Goal: Task Accomplishment & Management: Use online tool/utility

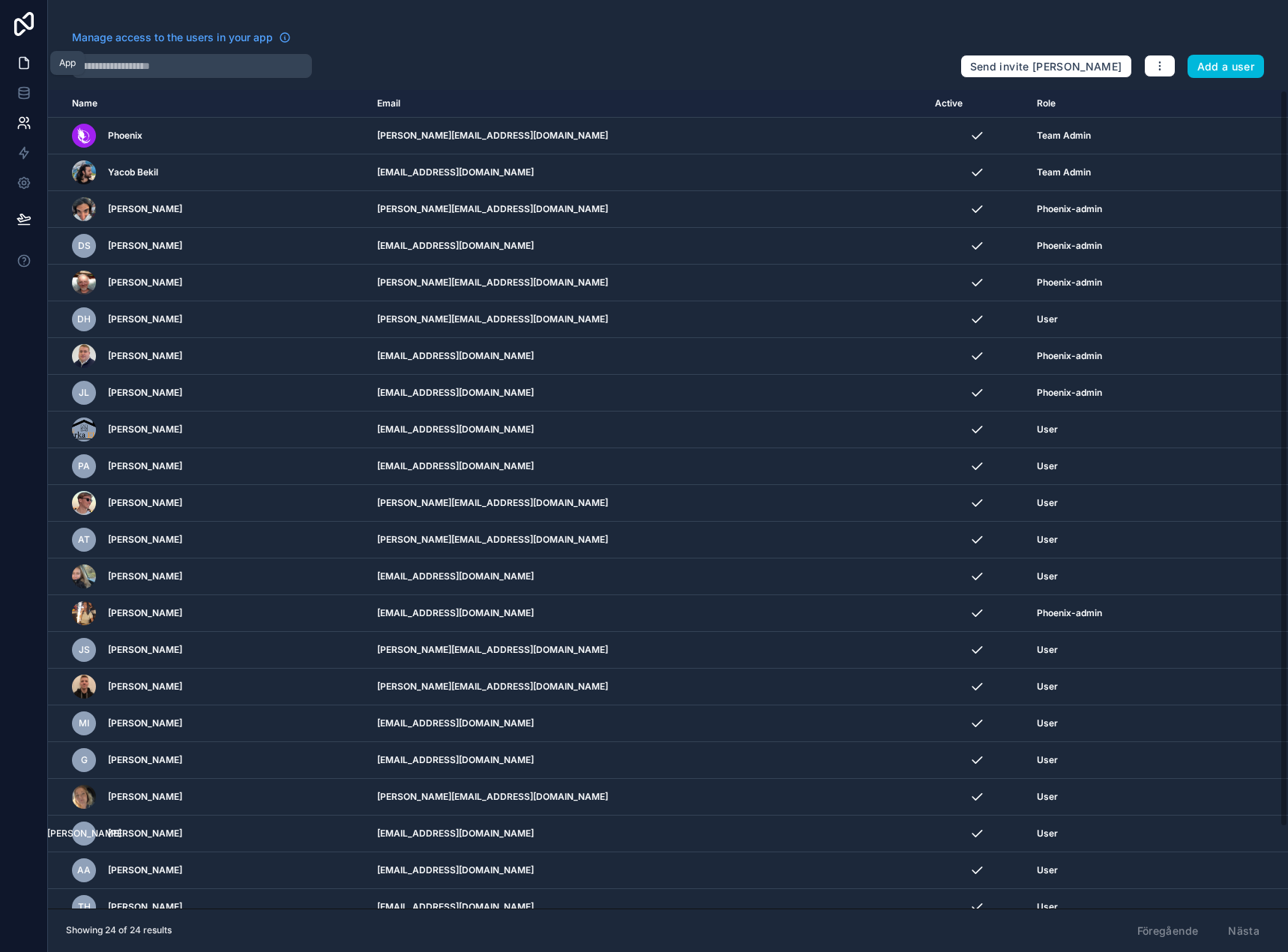
click at [12, 64] on link at bounding box center [23, 63] width 47 height 30
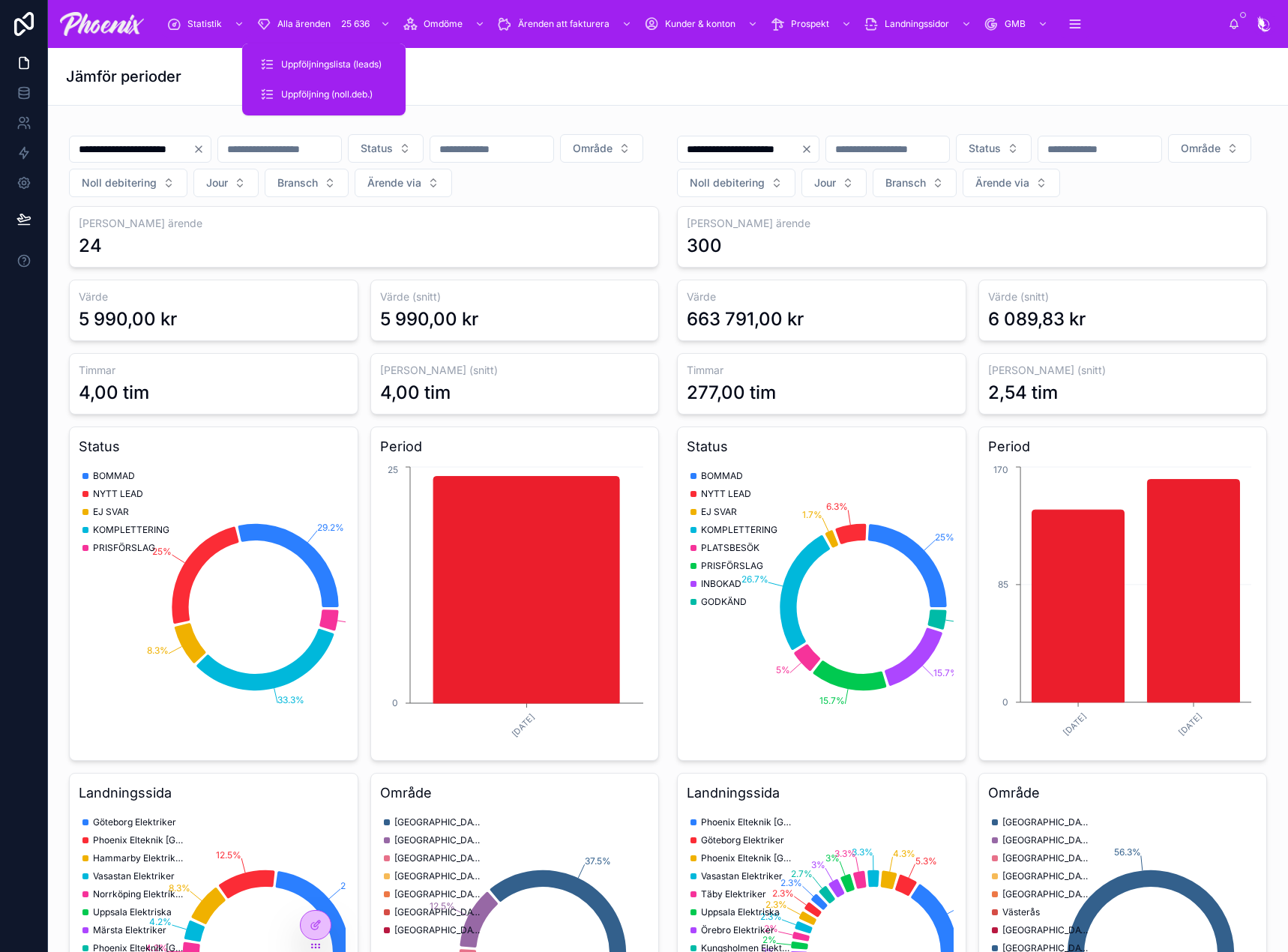
click at [364, 66] on span "Uppföljningslista (leads)" at bounding box center [331, 65] width 100 height 12
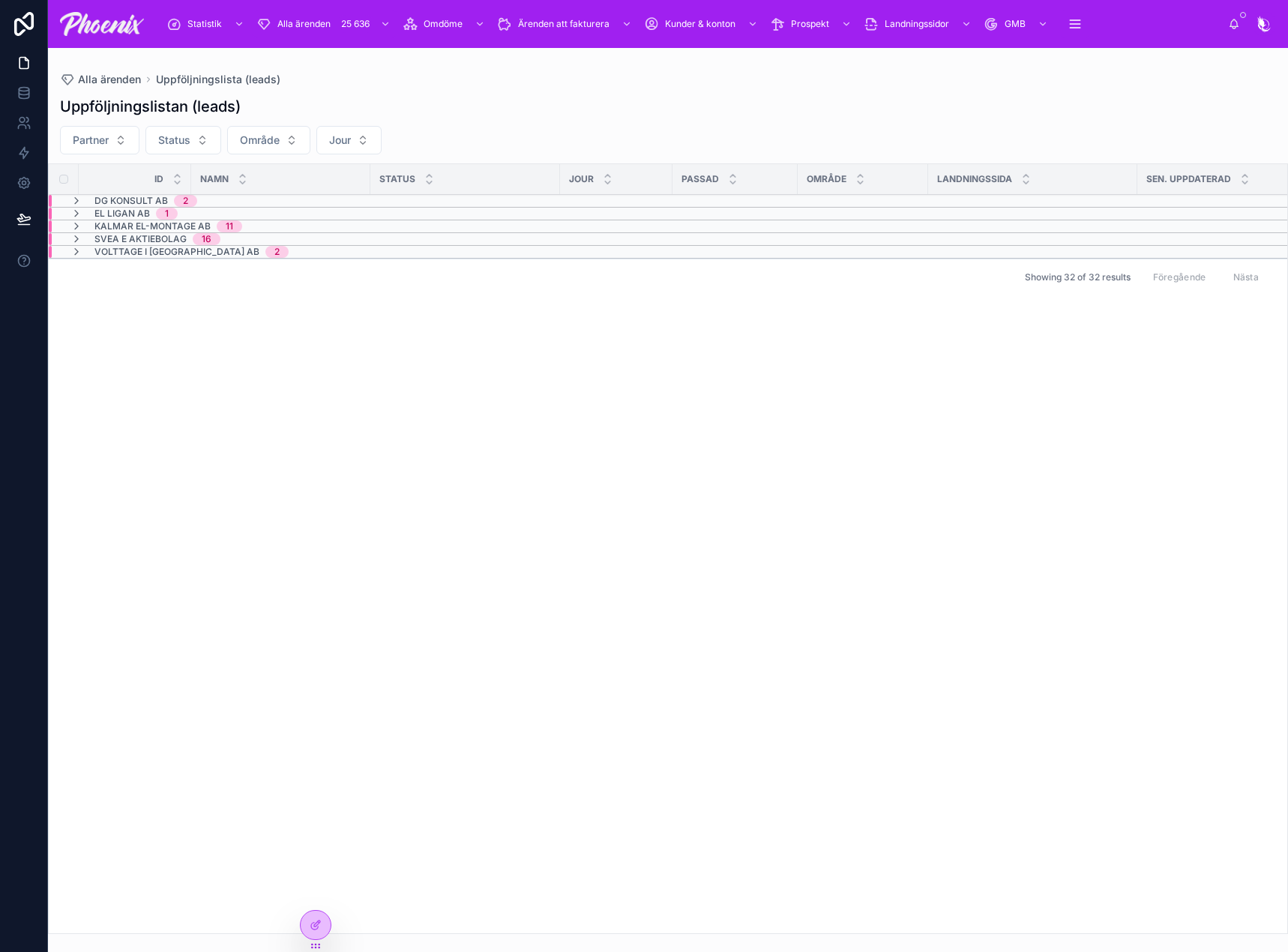
click at [496, 112] on div "Uppföljningslistan (leads)" at bounding box center [668, 106] width 1216 height 21
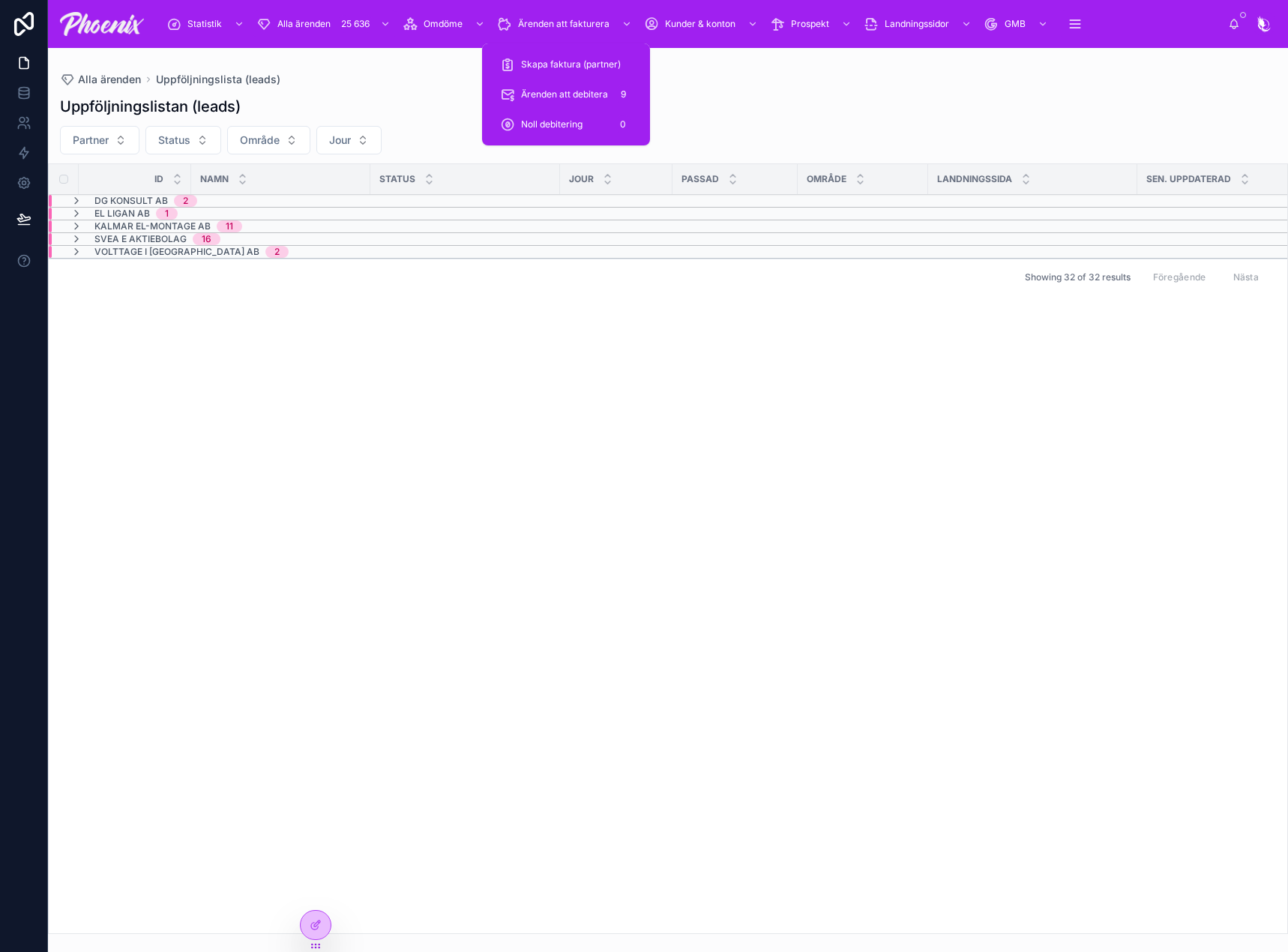
click at [558, 88] on span "Ärenden att debitera" at bounding box center [564, 94] width 87 height 12
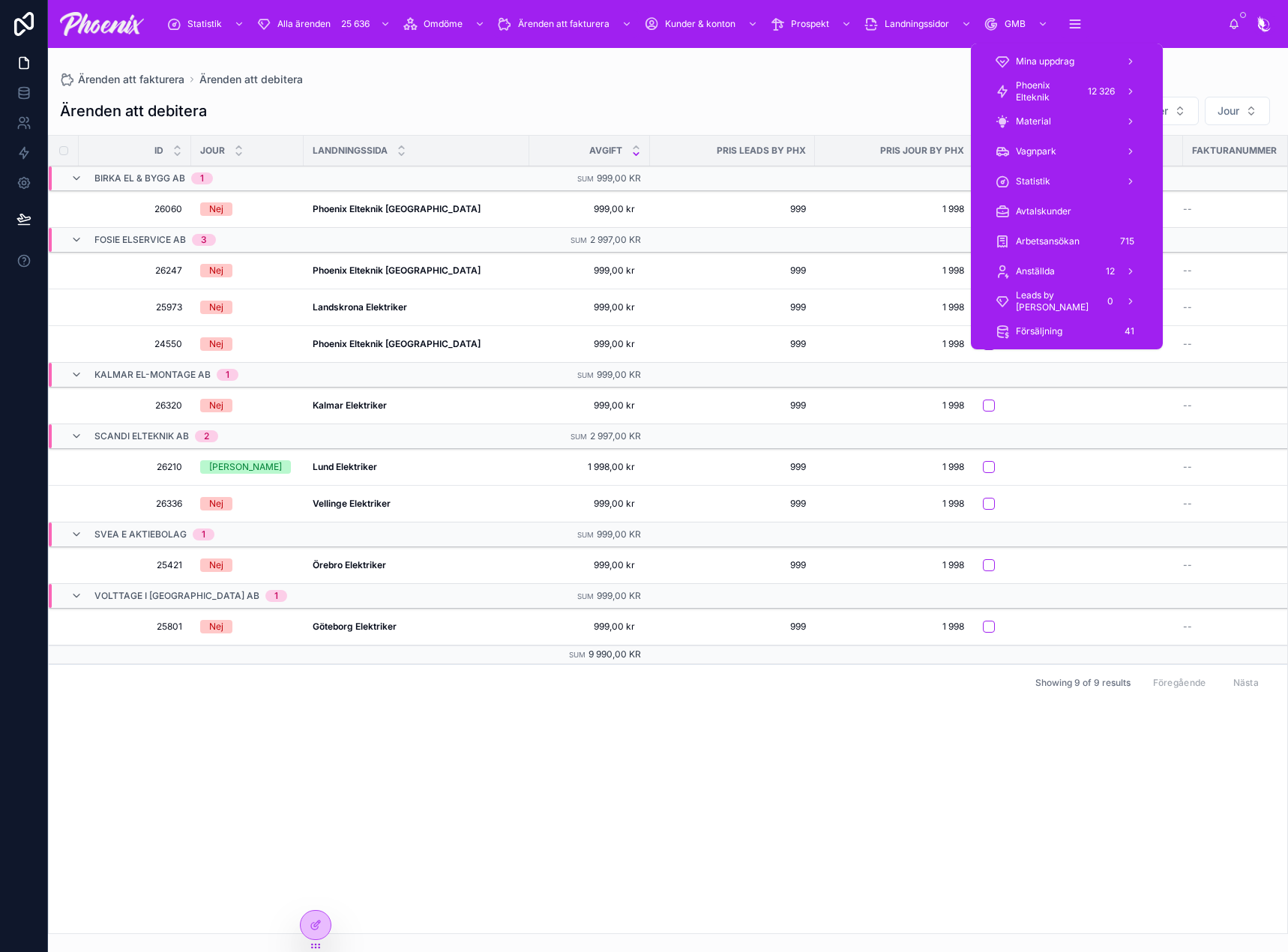
click at [1047, 84] on span "Phoenix Elteknik" at bounding box center [1047, 91] width 62 height 24
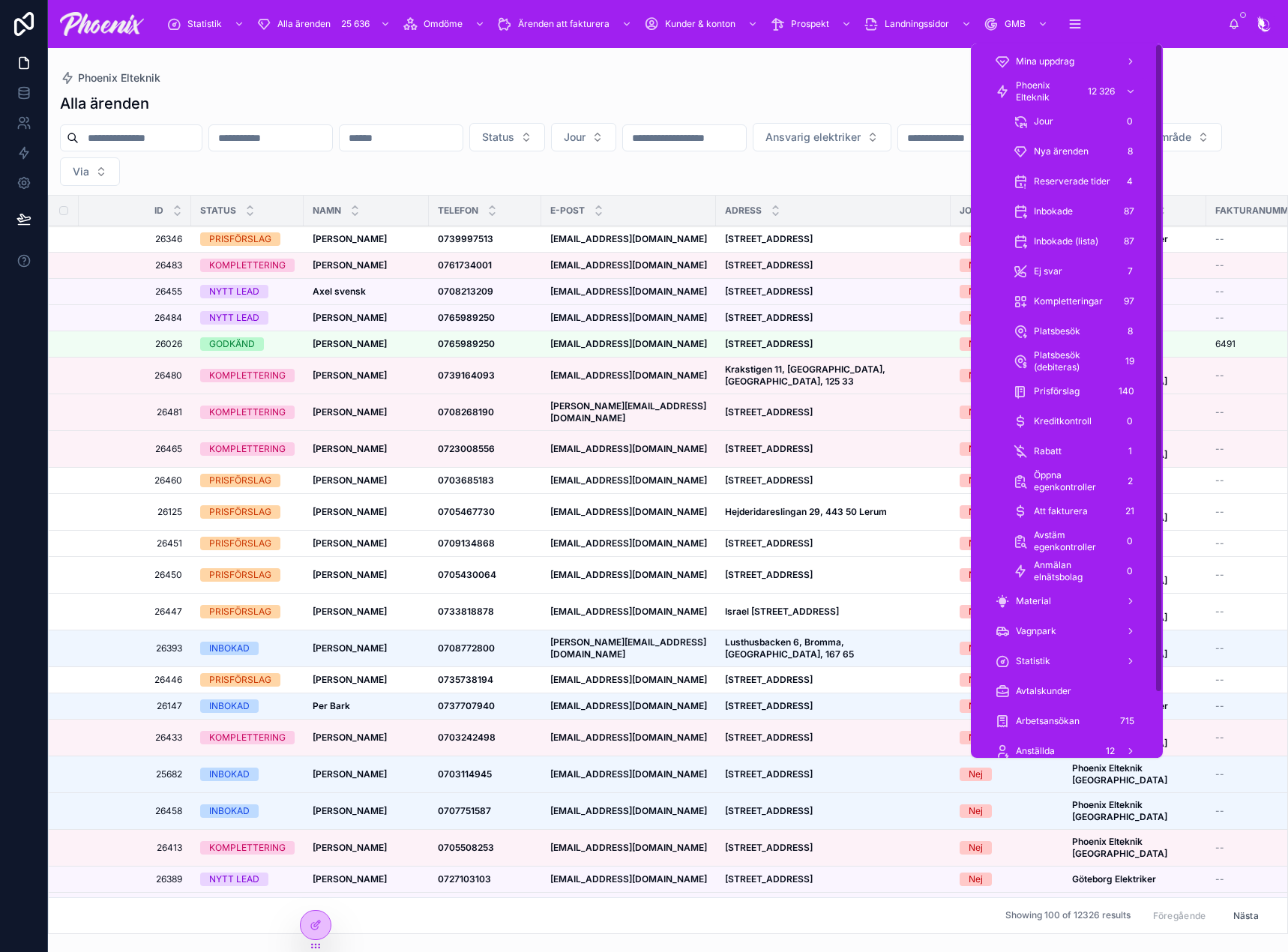
click at [1051, 390] on span "Prisförslag" at bounding box center [1056, 391] width 46 height 12
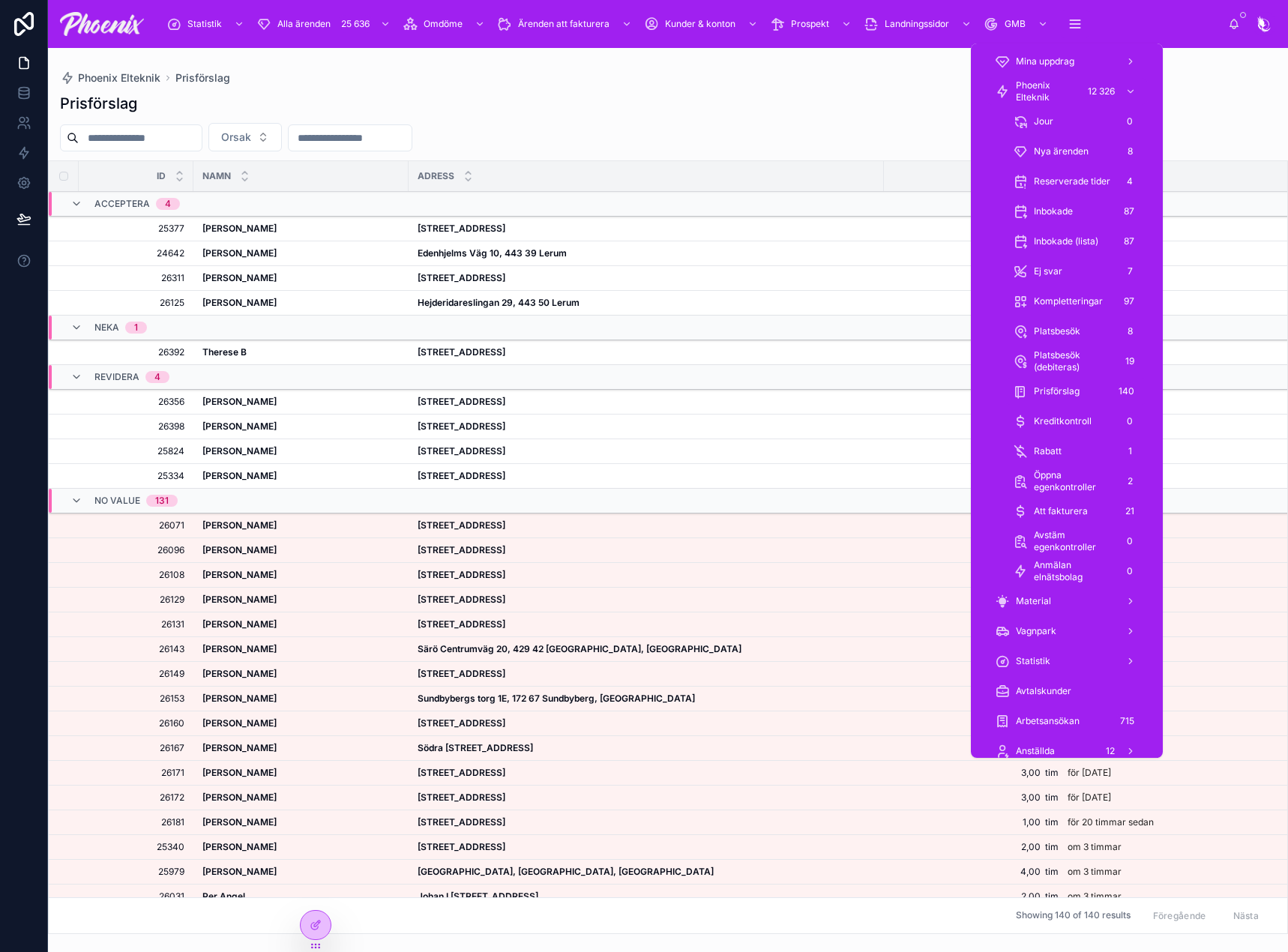
click at [640, 139] on div "Orsak" at bounding box center [668, 137] width 1240 height 29
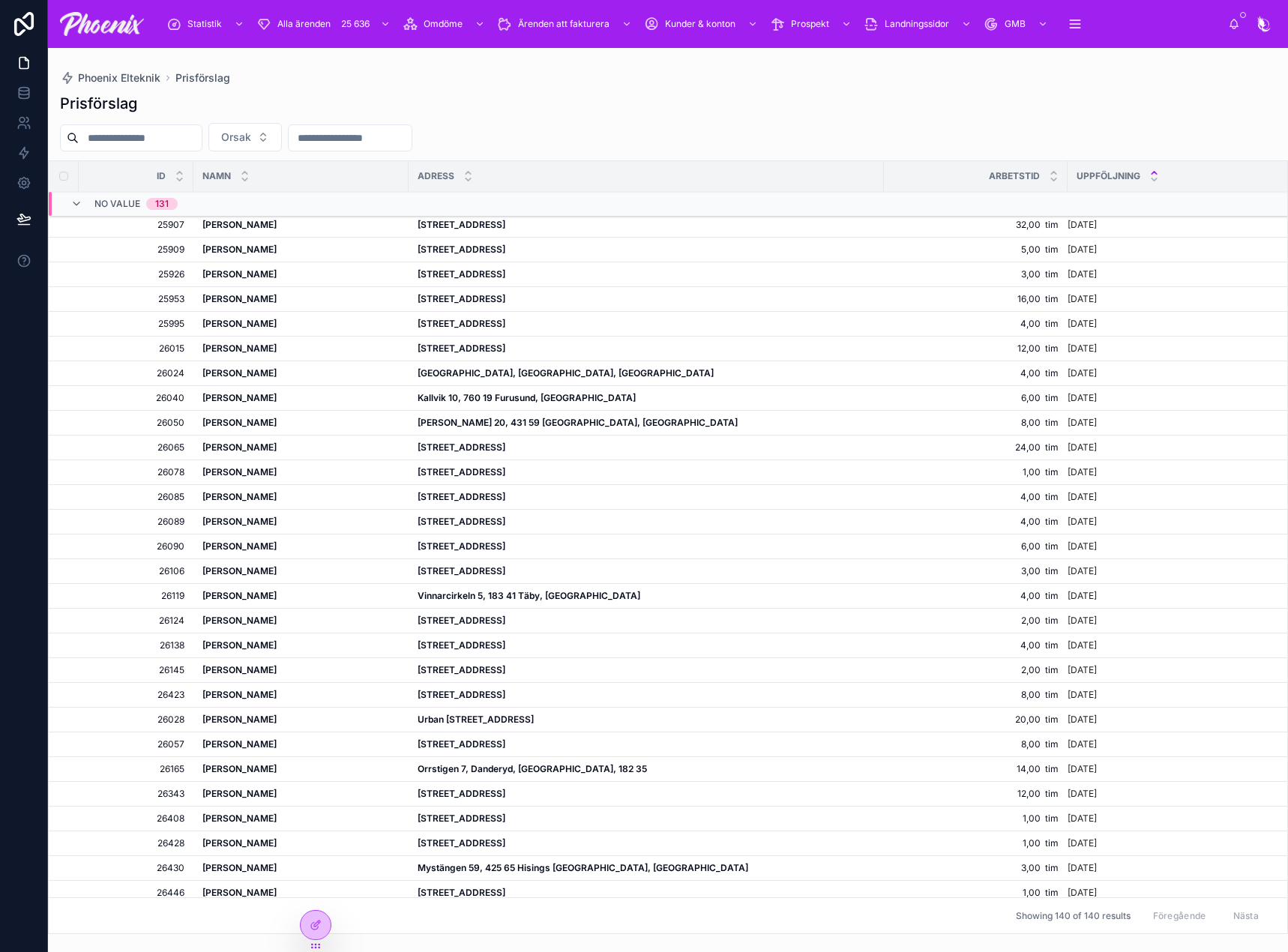
scroll to position [2521, 0]
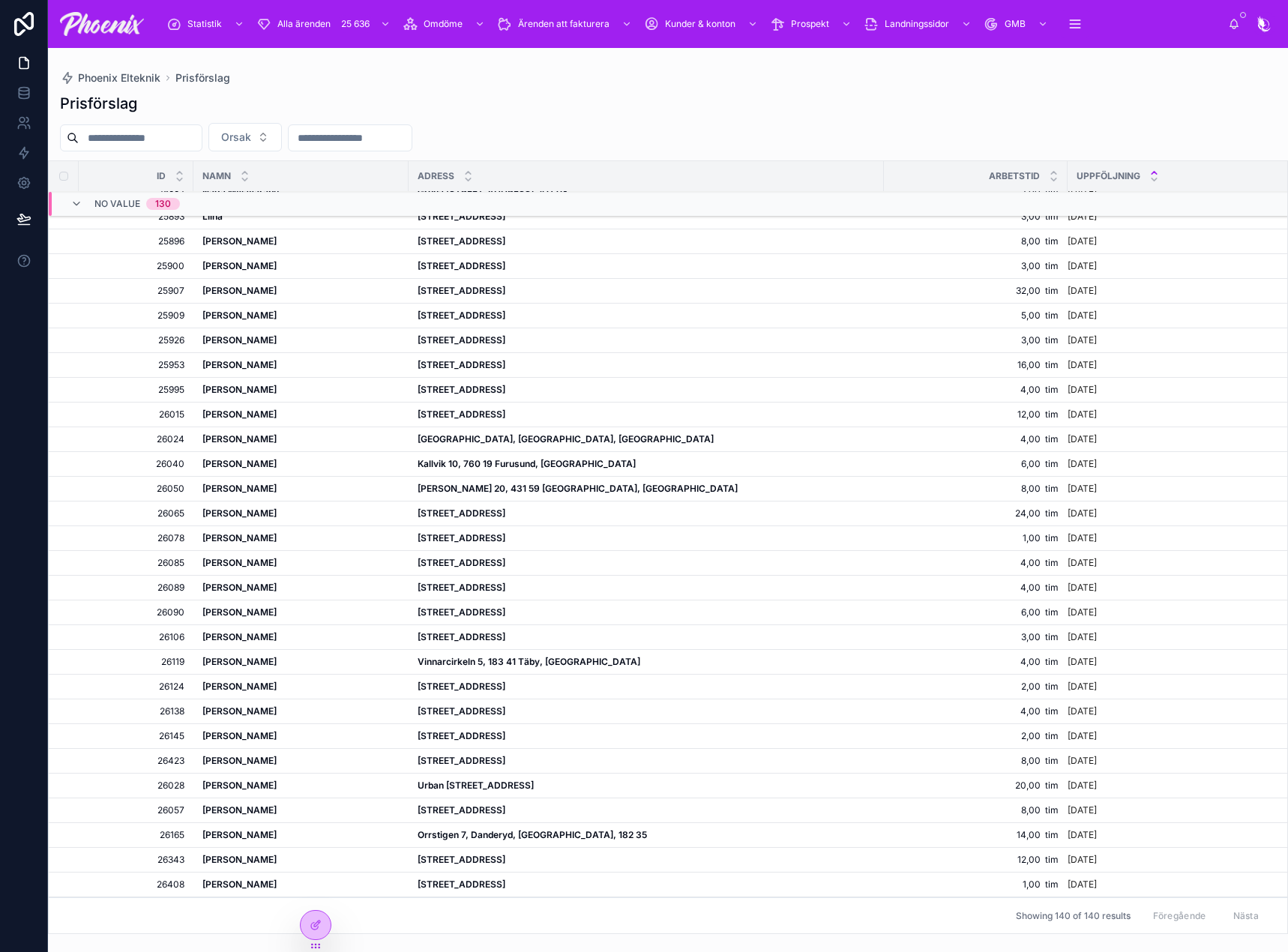
click at [1125, 60] on div "Phoenix Elteknik Prisförslag Prisförslag Orsak Id NAMN ADRESS Arbetstid uppfölj…" at bounding box center [668, 491] width 1240 height 886
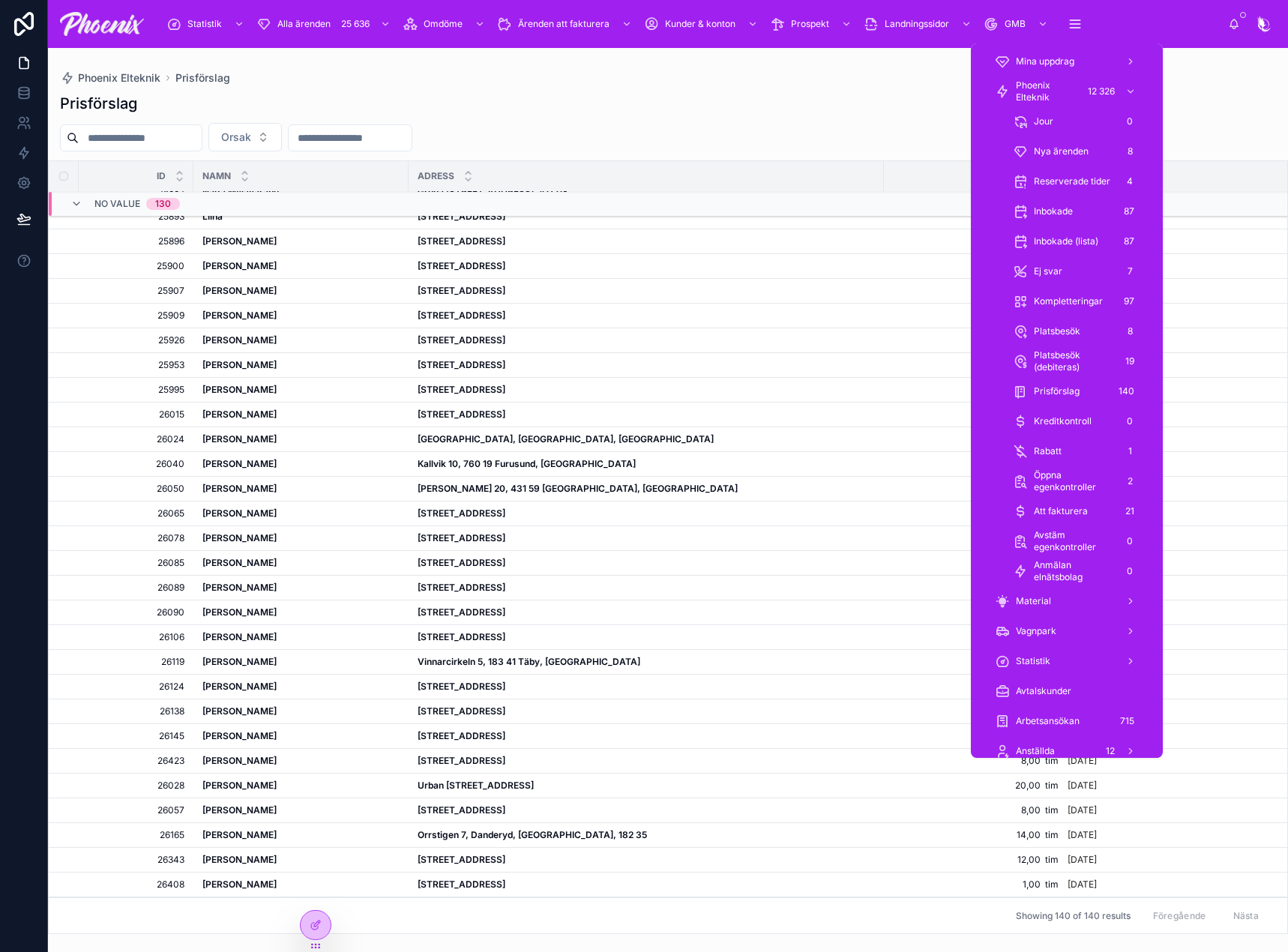
click at [1073, 547] on span "Avstäm egenkontroller" at bounding box center [1073, 541] width 81 height 24
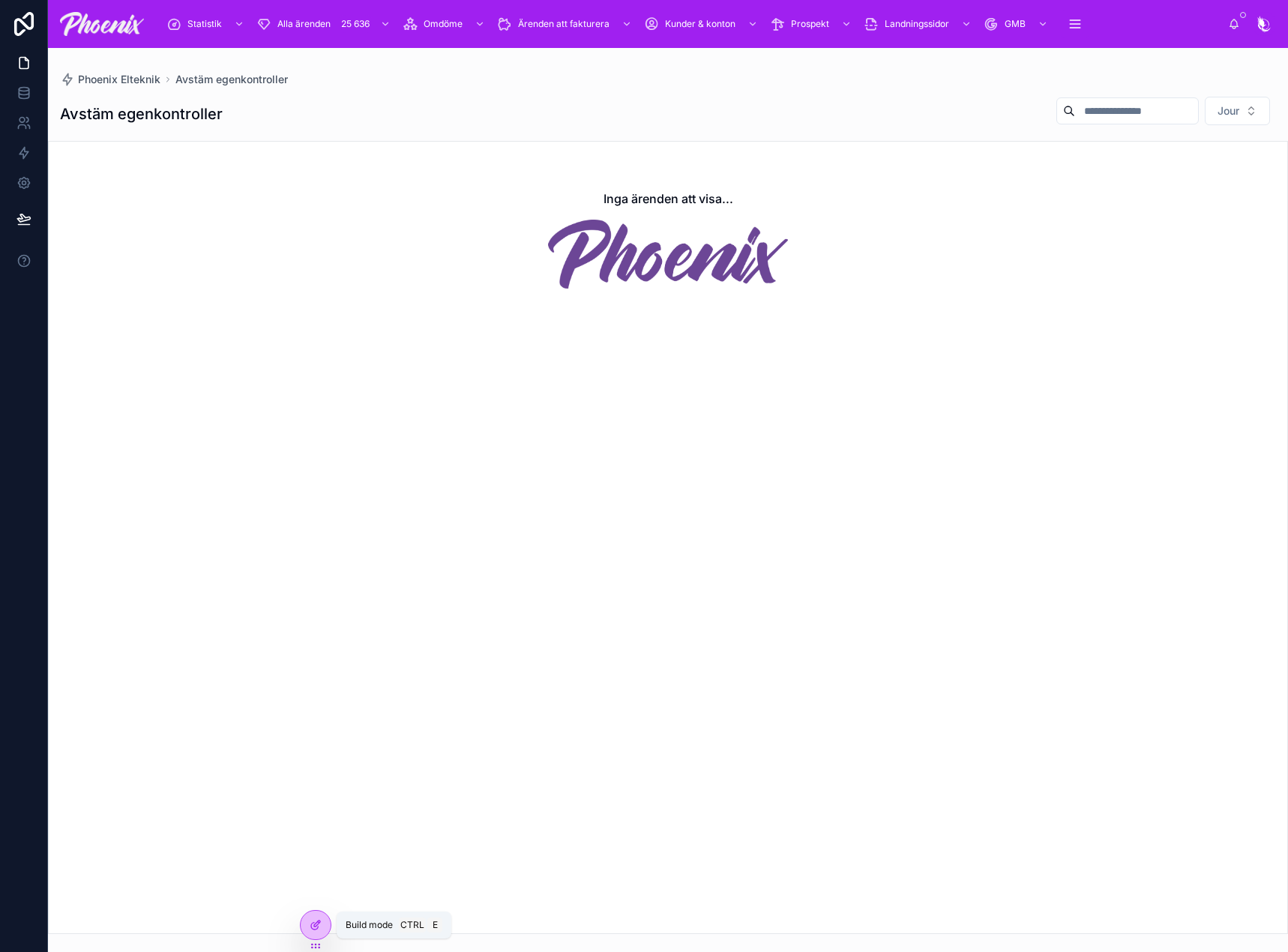
click at [322, 914] on div at bounding box center [316, 925] width 30 height 29
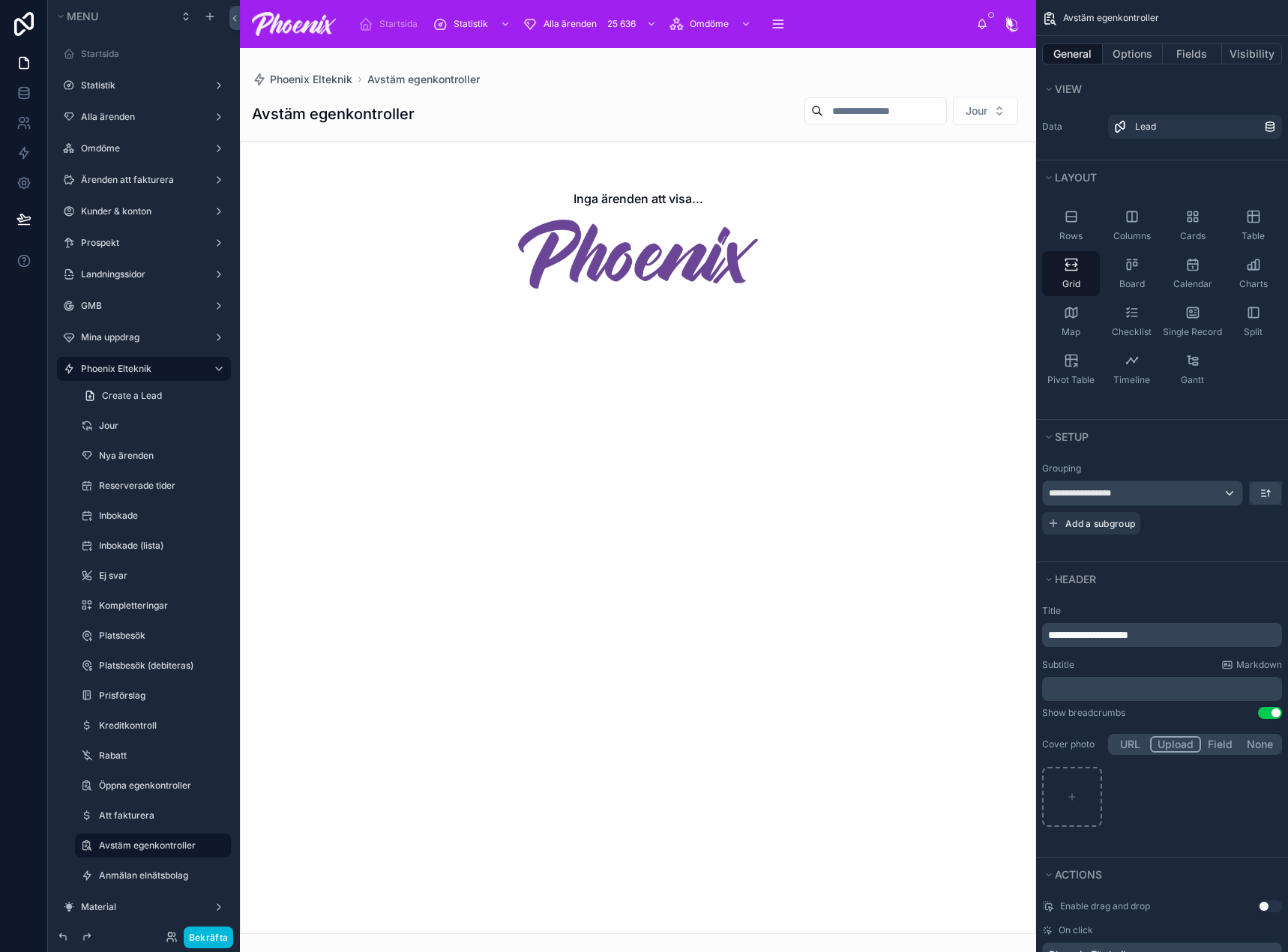
click at [136, 844] on label "Avstäm egenkontroller" at bounding box center [160, 846] width 123 height 12
click at [581, 445] on div at bounding box center [638, 500] width 796 height 904
click at [1119, 57] on button "Options" at bounding box center [1133, 54] width 60 height 21
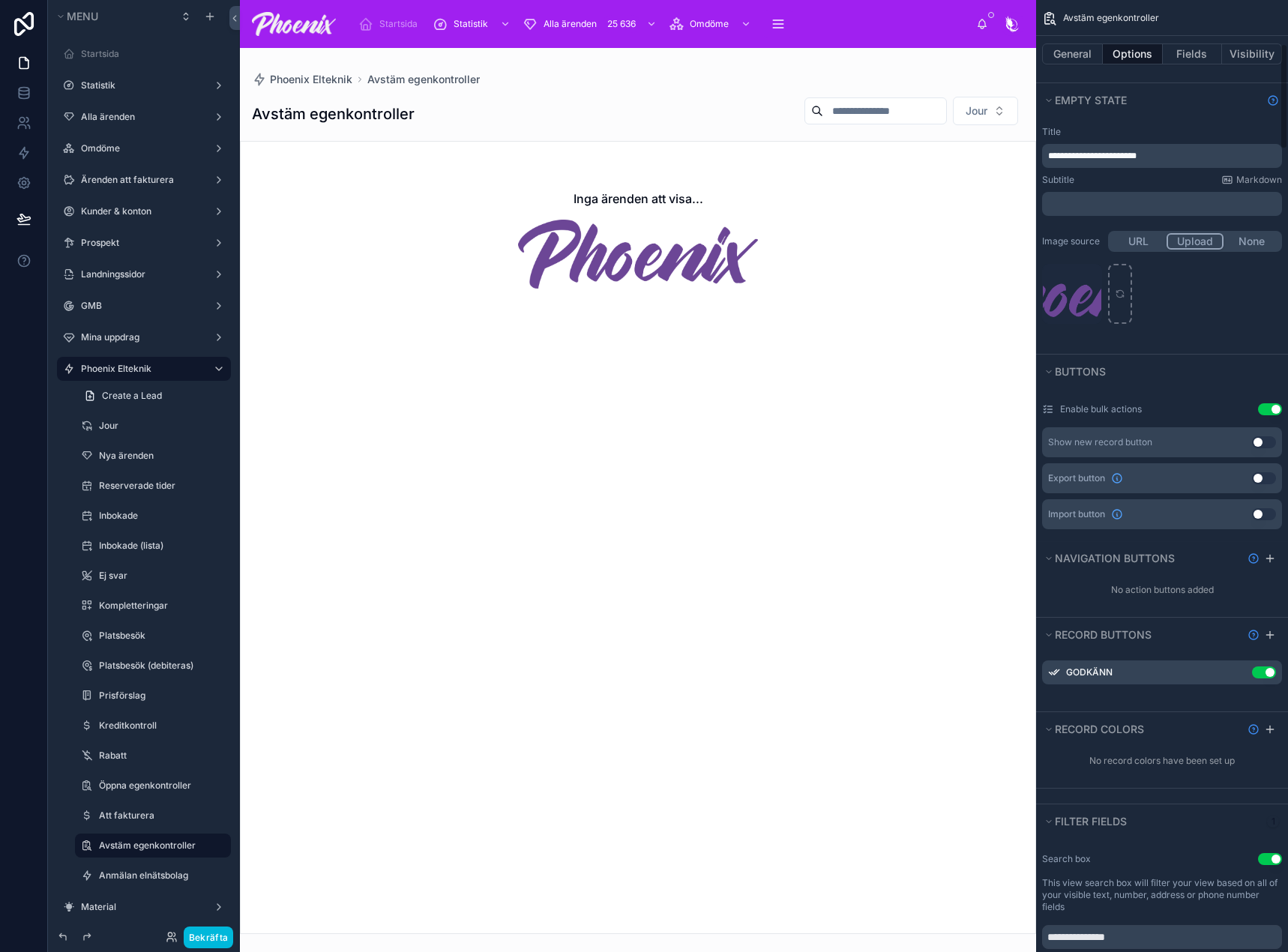
scroll to position [450, 0]
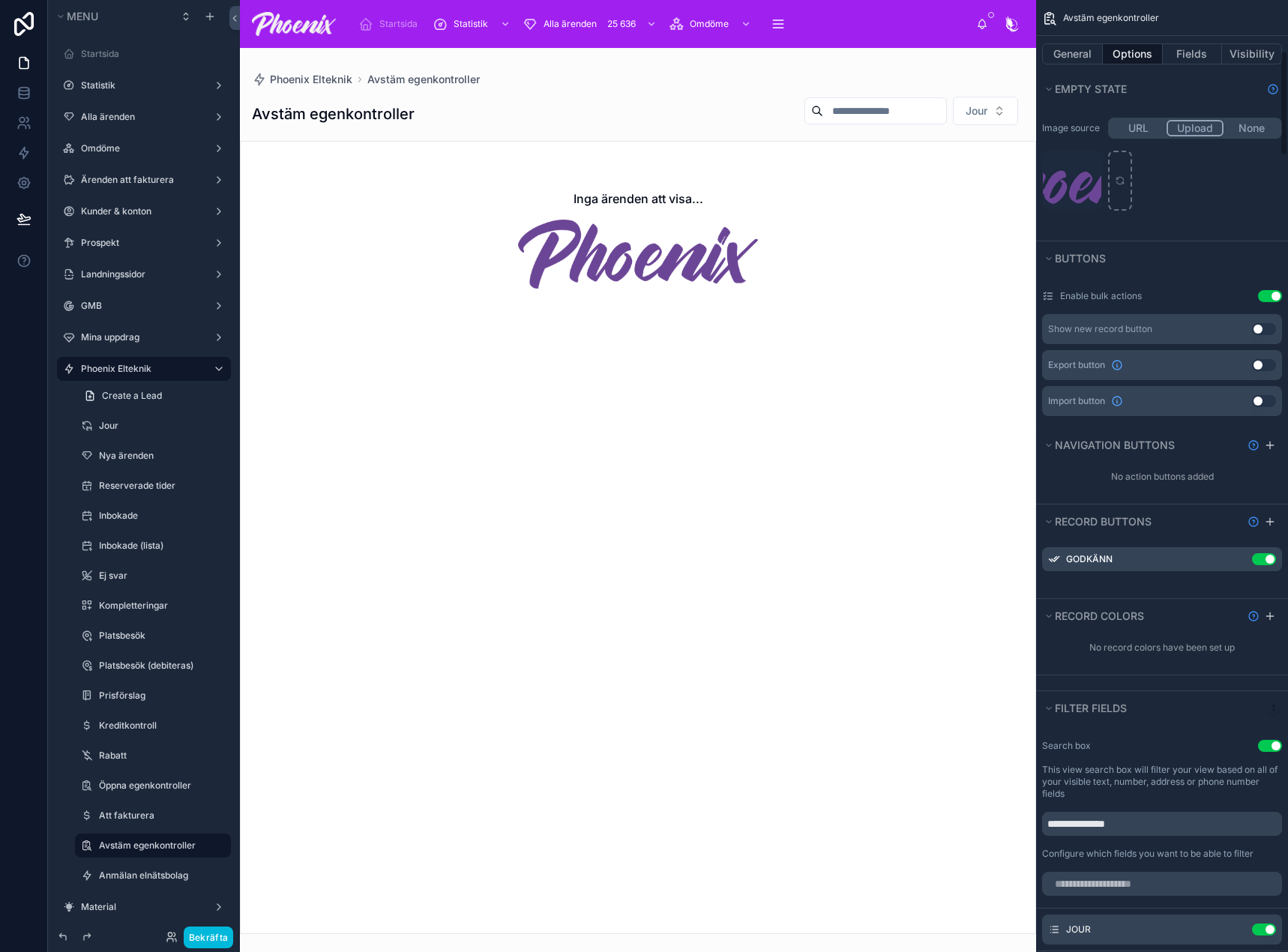
click at [0, 0] on icon "scrollable content" at bounding box center [0, 0] width 0 height 0
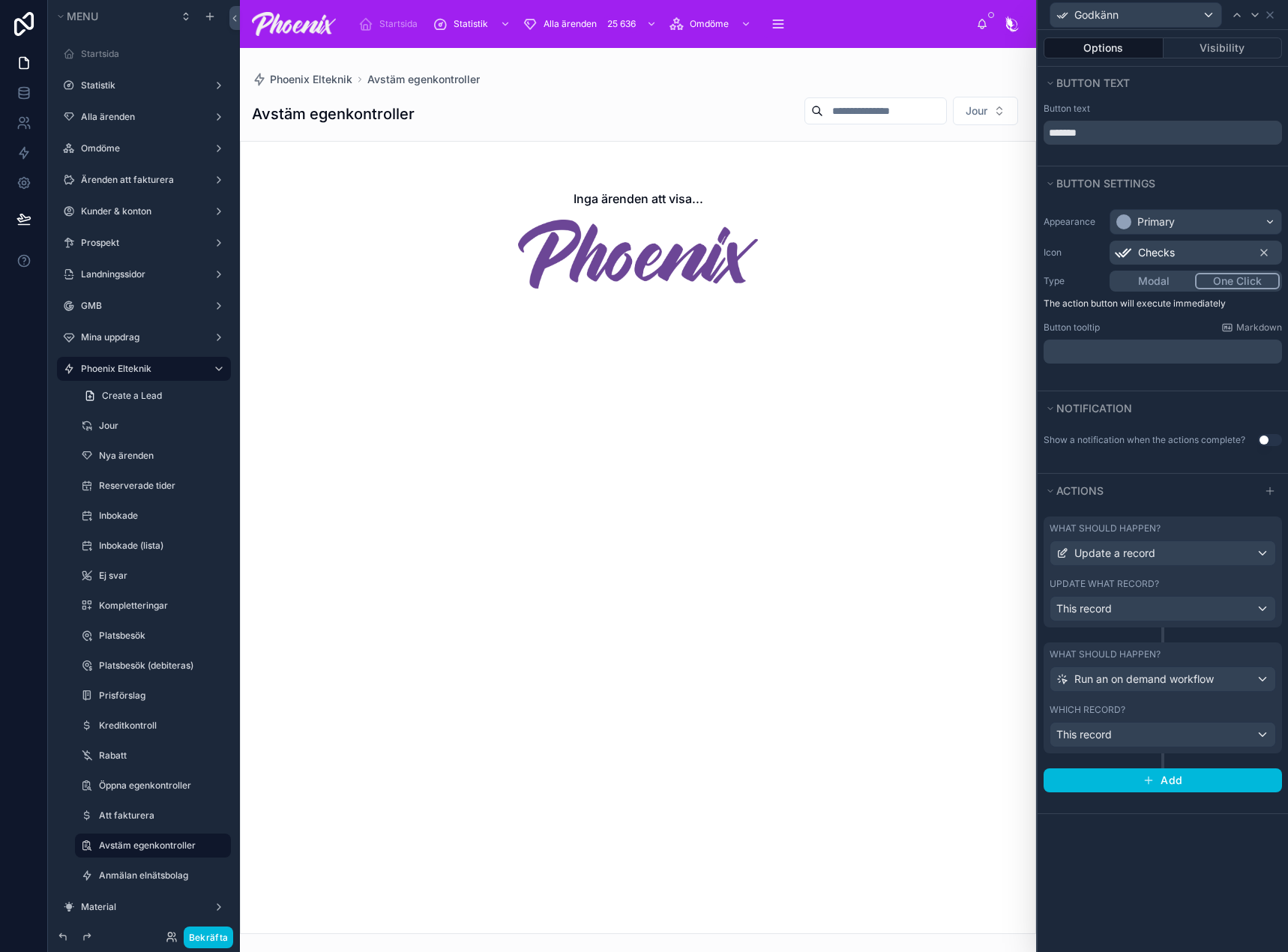
click at [1210, 712] on div "Which record?" at bounding box center [1162, 710] width 226 height 12
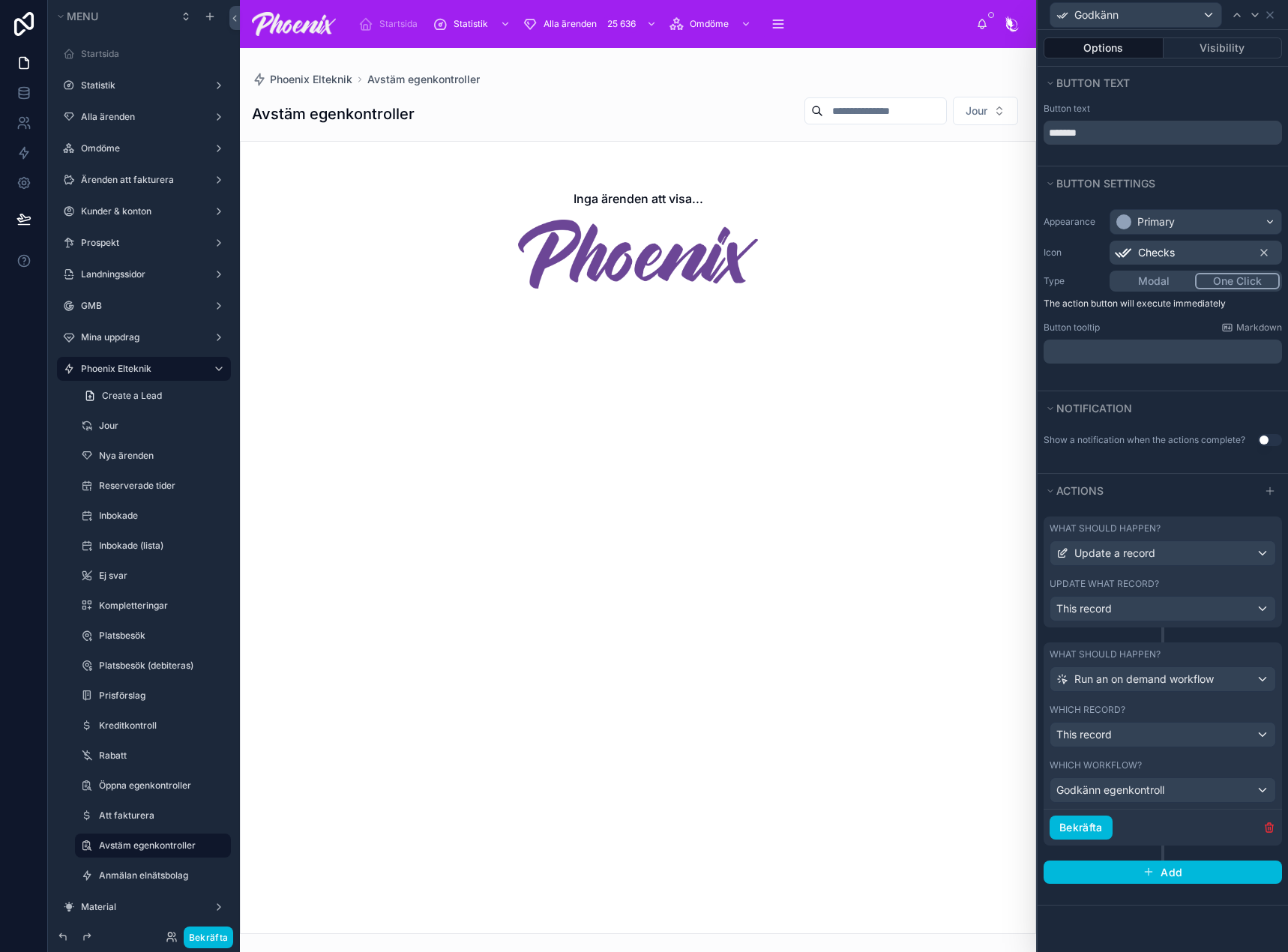
click at [1186, 589] on div "Update what record?" at bounding box center [1162, 584] width 226 height 12
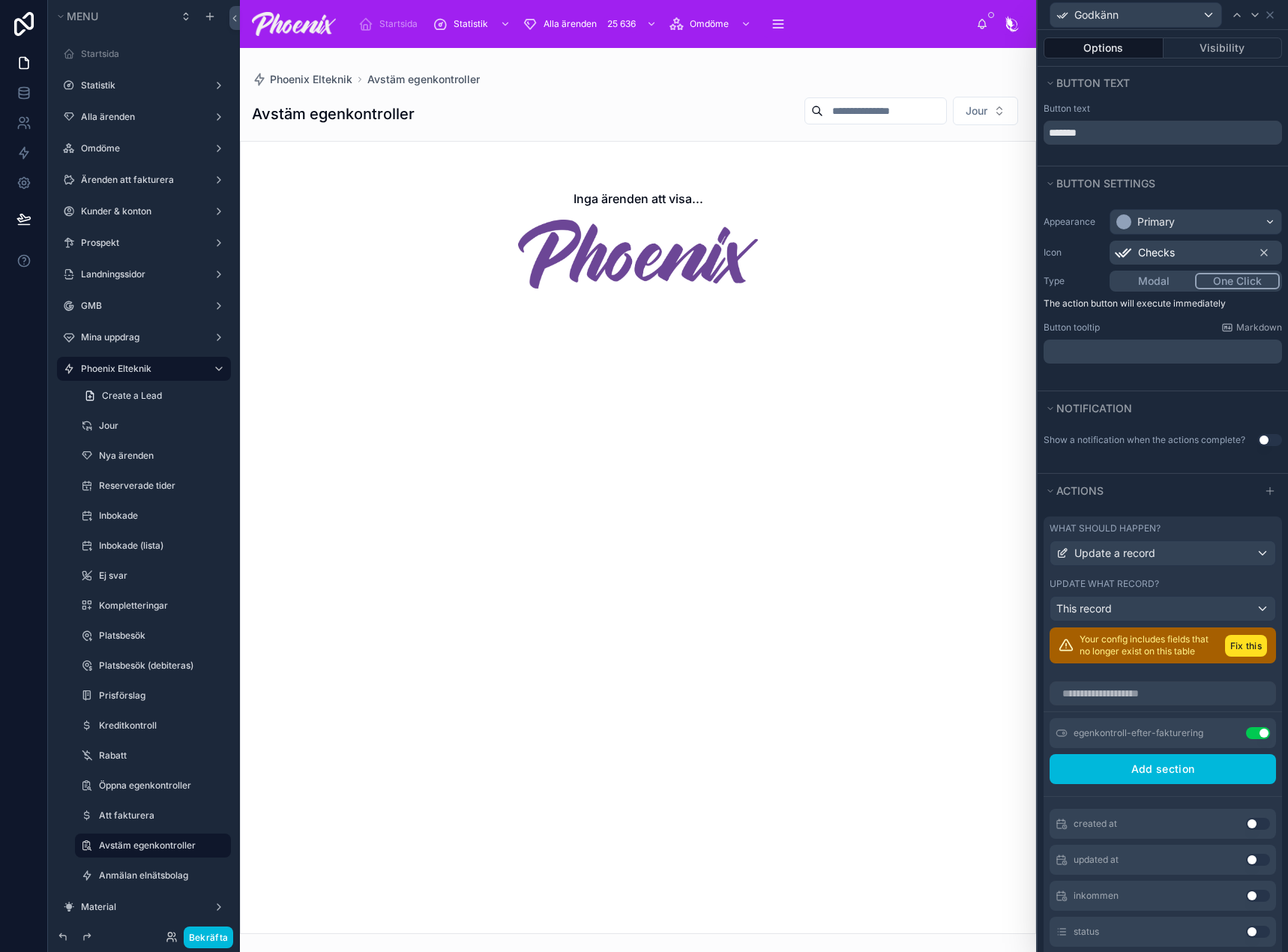
click at [0, 0] on icon at bounding box center [0, 0] width 0 height 0
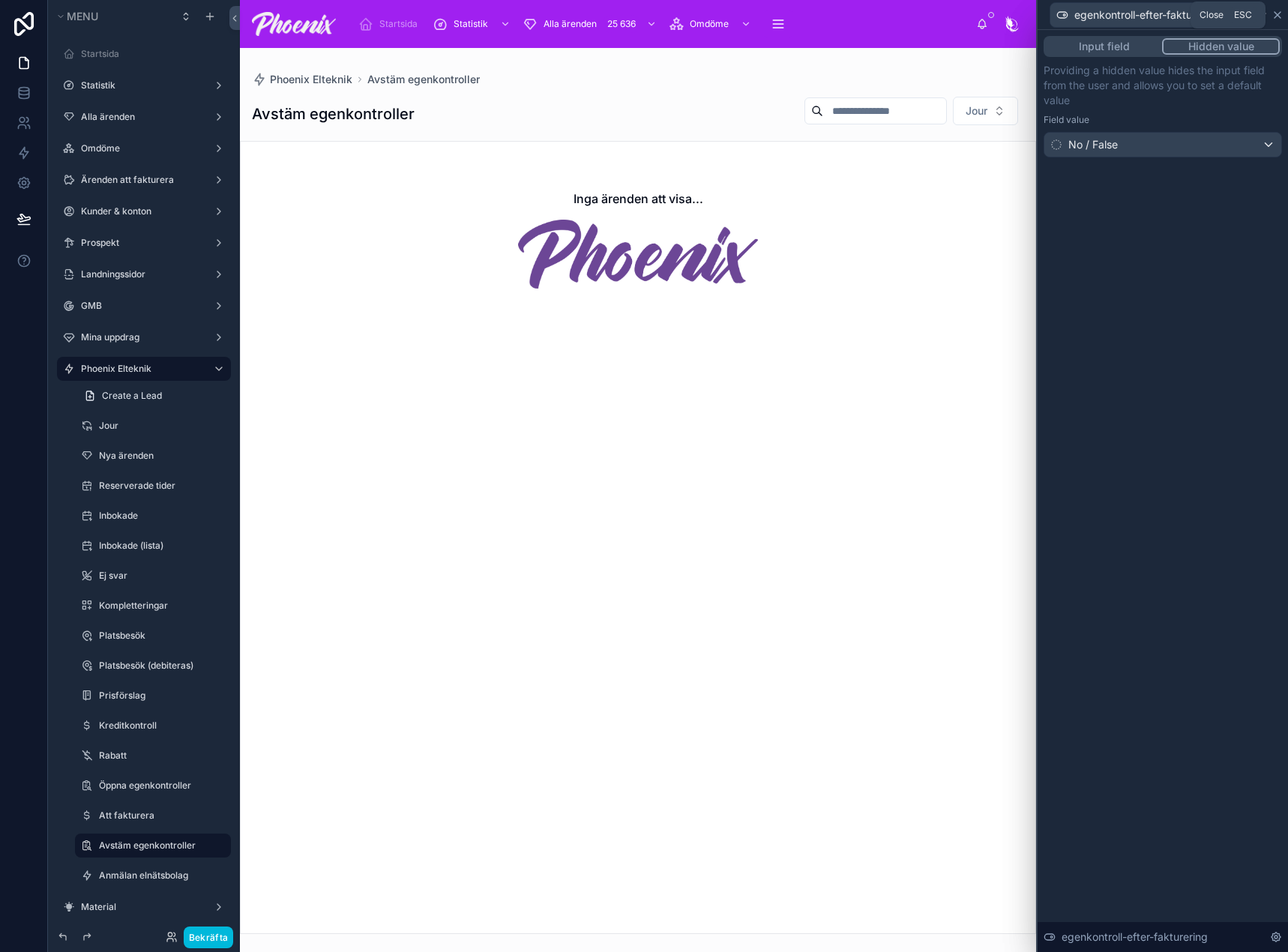
click at [1277, 12] on icon at bounding box center [1277, 15] width 12 height 12
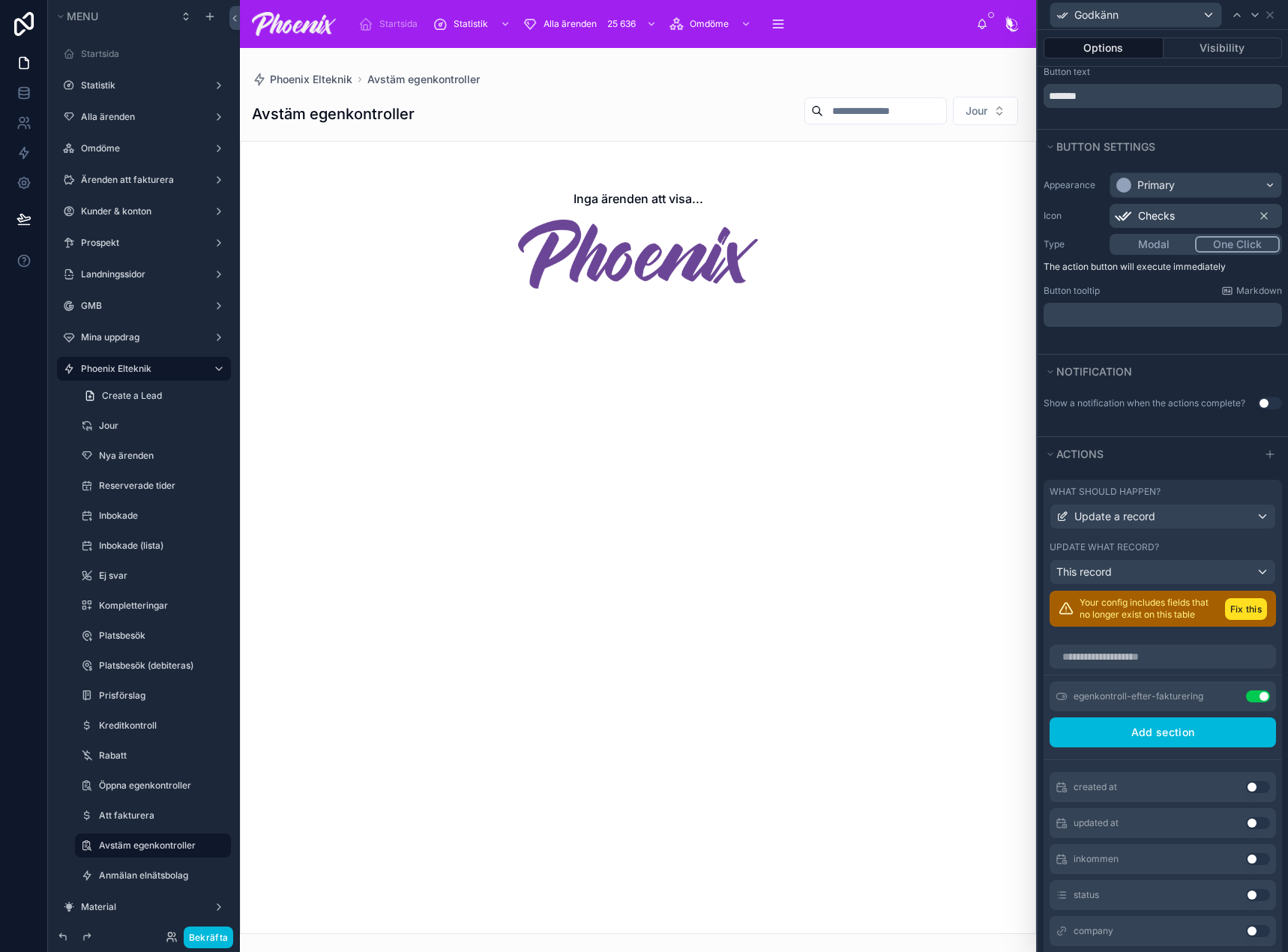
scroll to position [150, 0]
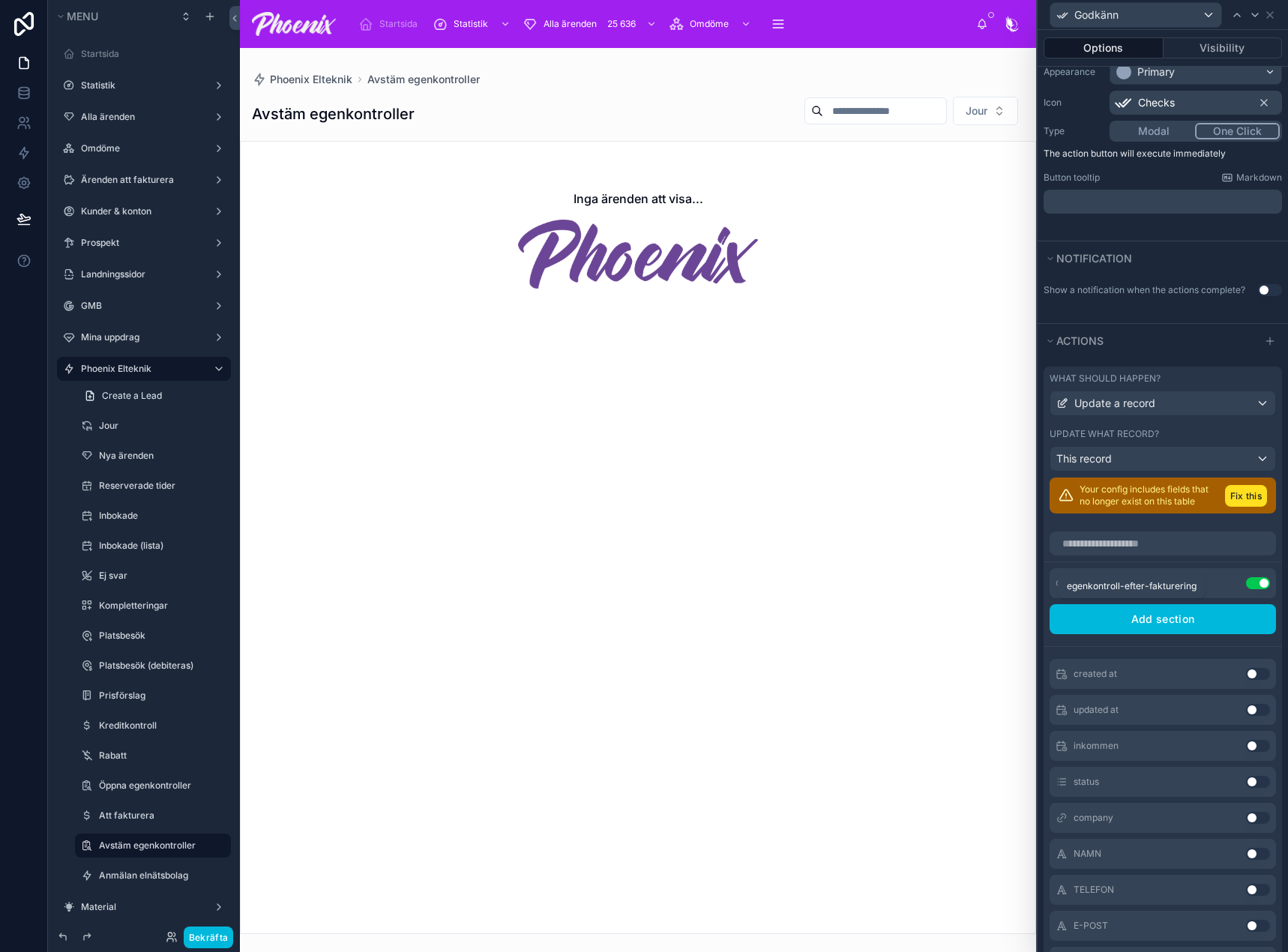
click at [1112, 589] on span "egenkontroll-efter-fakturering" at bounding box center [1138, 583] width 130 height 12
click at [0, 0] on icon at bounding box center [0, 0] width 0 height 0
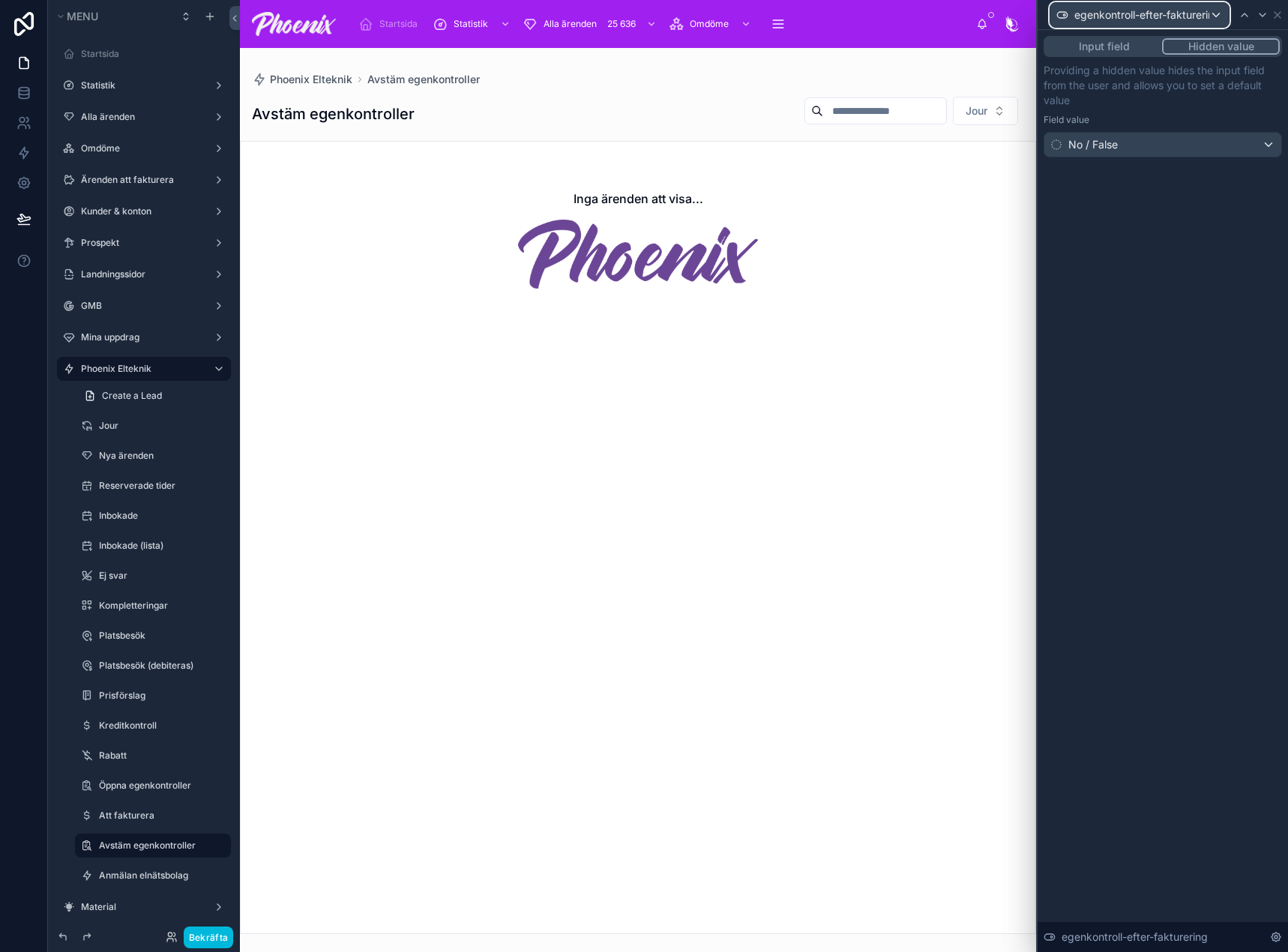
click at [1136, 17] on span "egenkontroll-efter-fakturering" at bounding box center [1141, 15] width 135 height 15
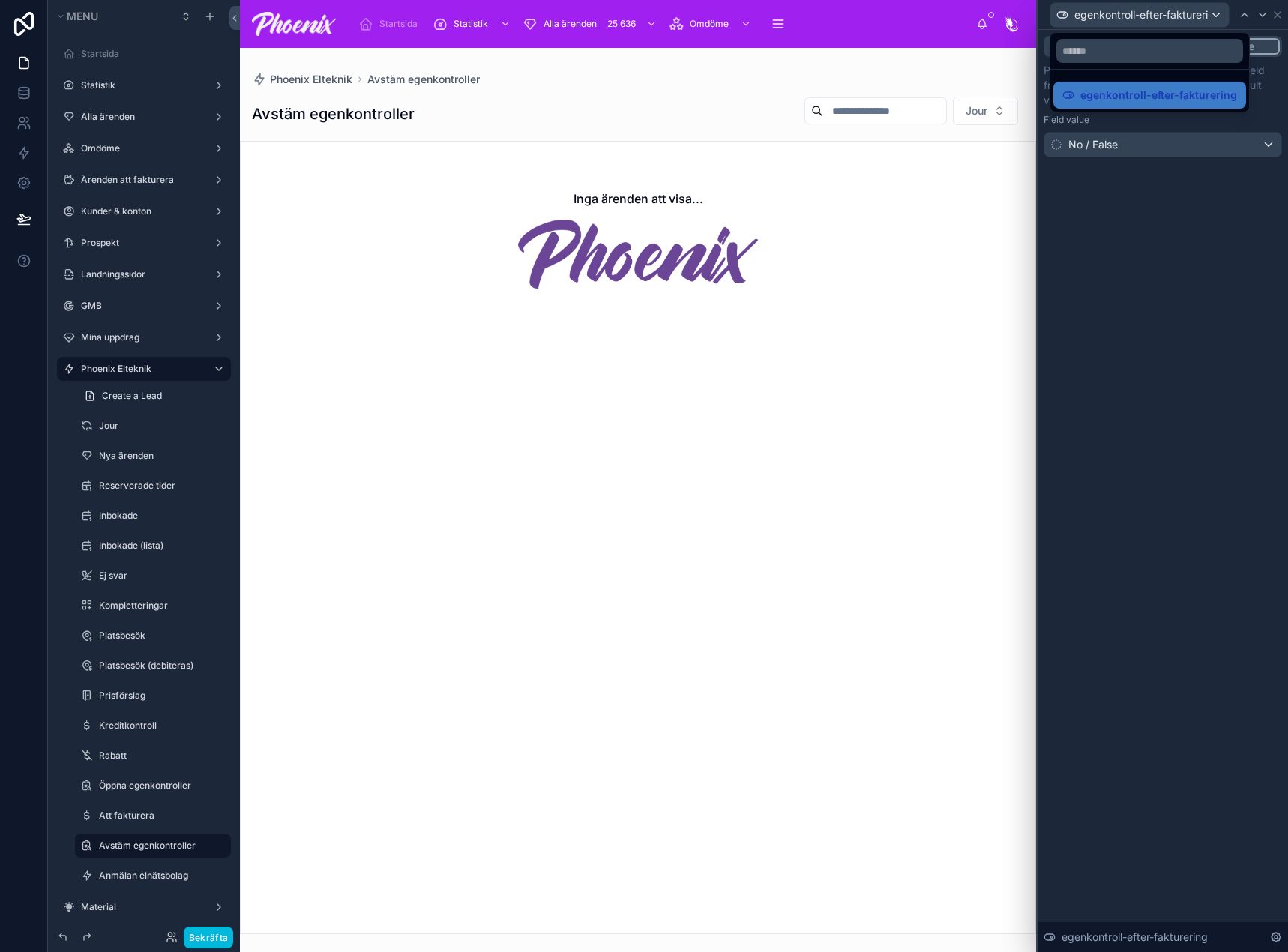
click at [1278, 937] on div at bounding box center [1162, 476] width 250 height 952
click at [1278, 937] on icon at bounding box center [1276, 937] width 12 height 12
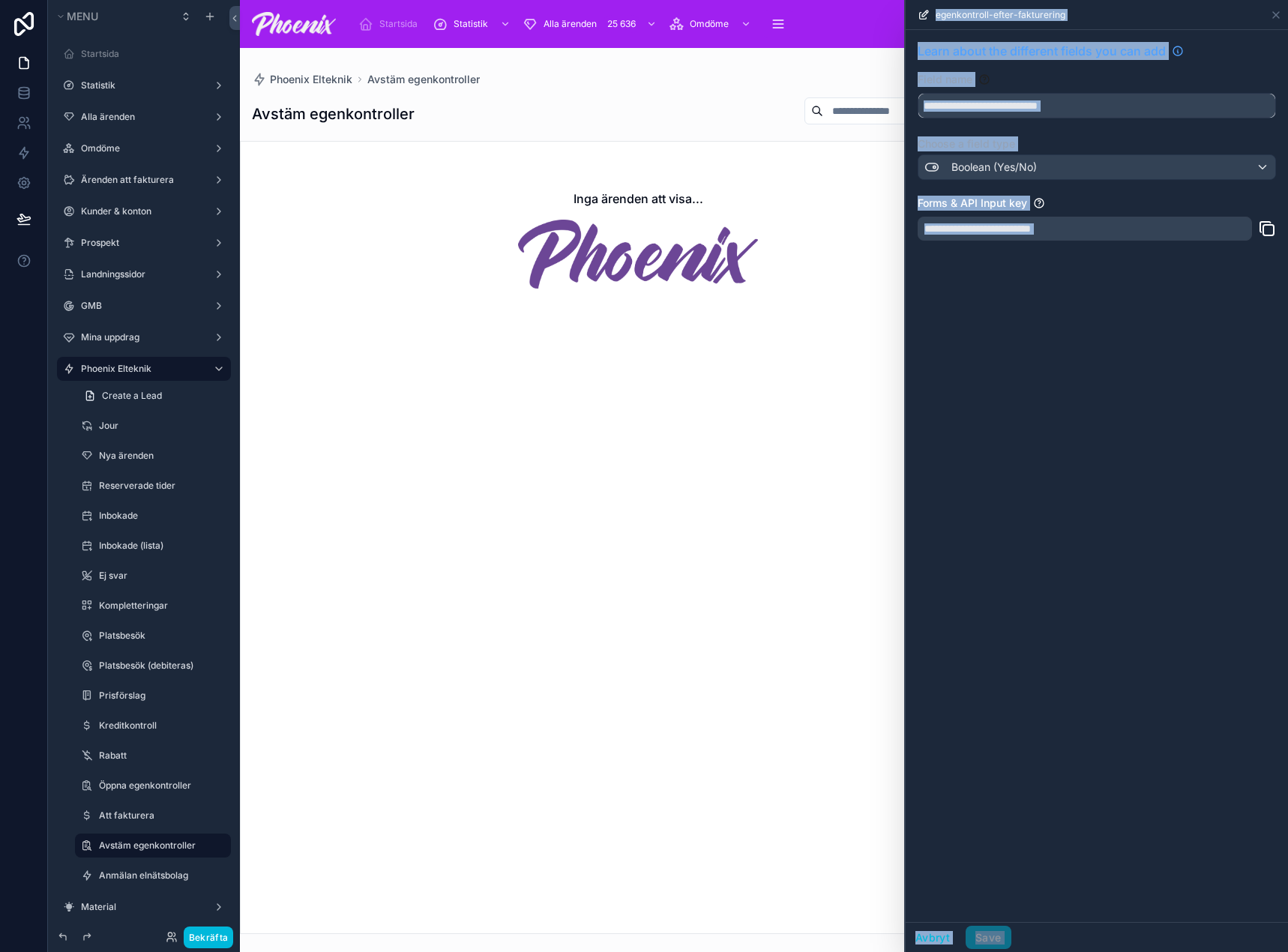
click at [997, 106] on input "**********" at bounding box center [1096, 106] width 356 height 24
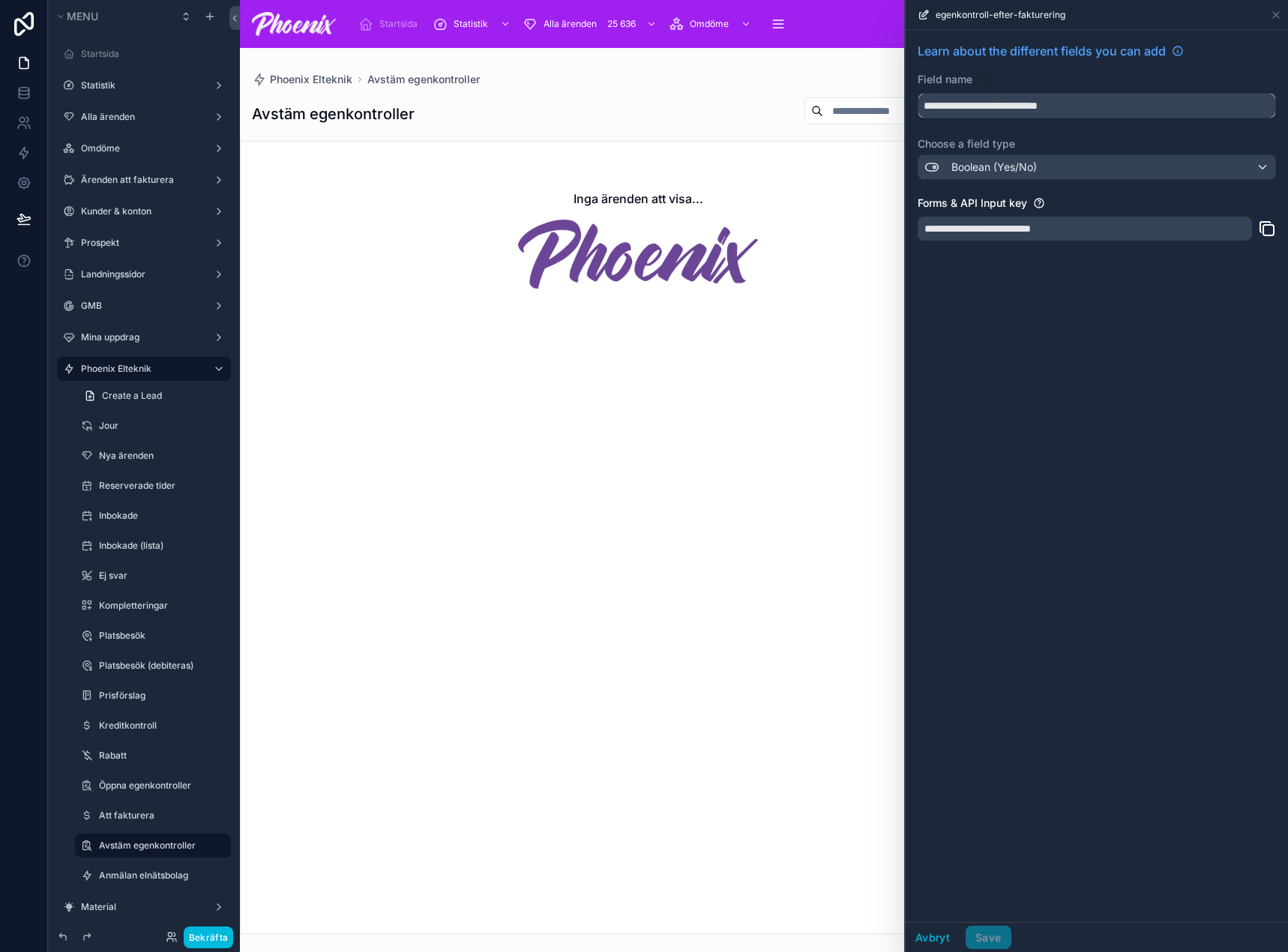
click at [999, 113] on input "**********" at bounding box center [1096, 106] width 356 height 24
drag, startPoint x: 999, startPoint y: 113, endPoint x: 1085, endPoint y: 110, distance: 86.1
click at [1000, 113] on input "**********" at bounding box center [1096, 106] width 356 height 24
click at [1281, 6] on div "egenkontroll-efter-fakturering" at bounding box center [1096, 14] width 370 height 29
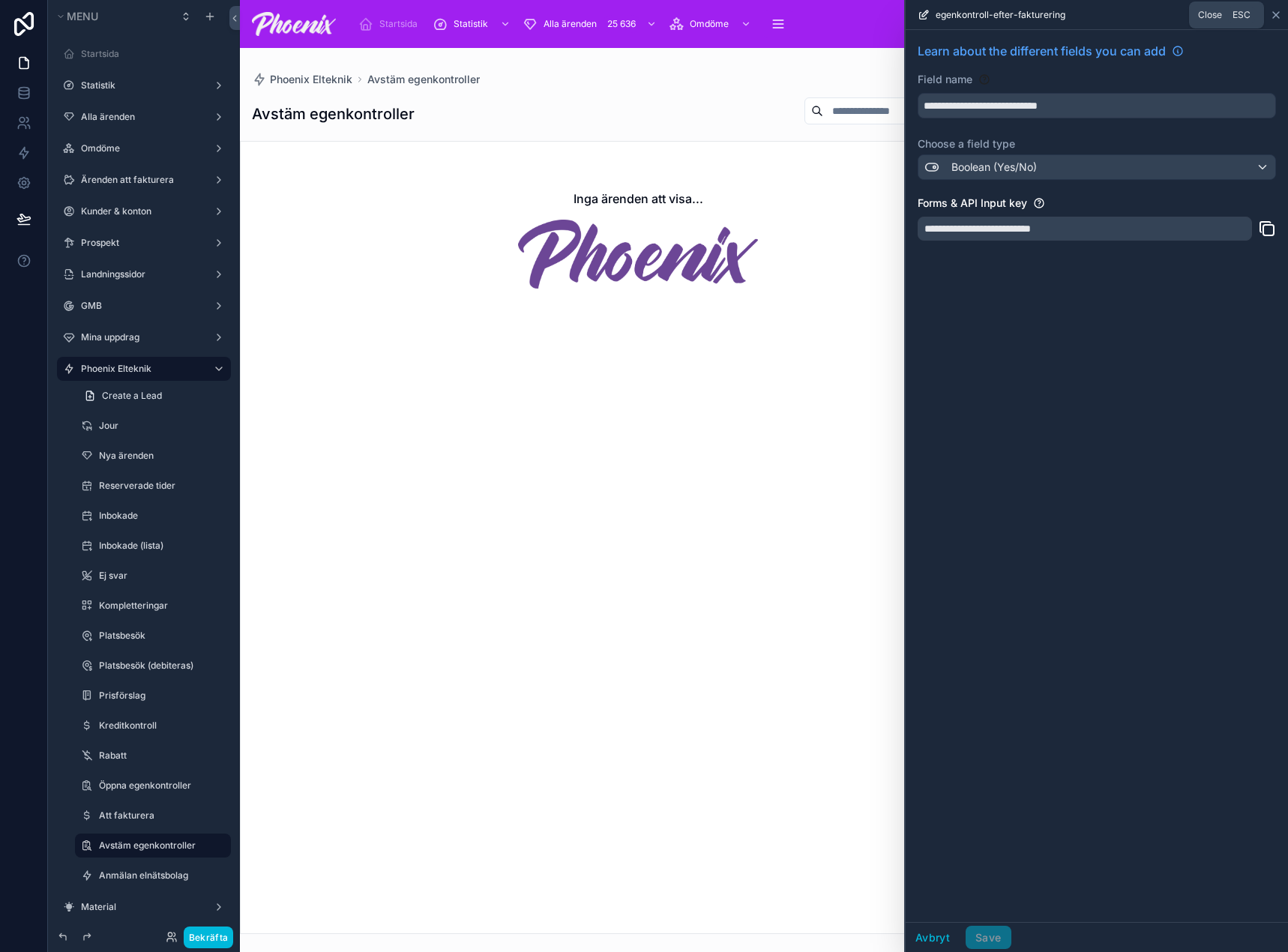
click at [1280, 12] on icon at bounding box center [1276, 15] width 12 height 12
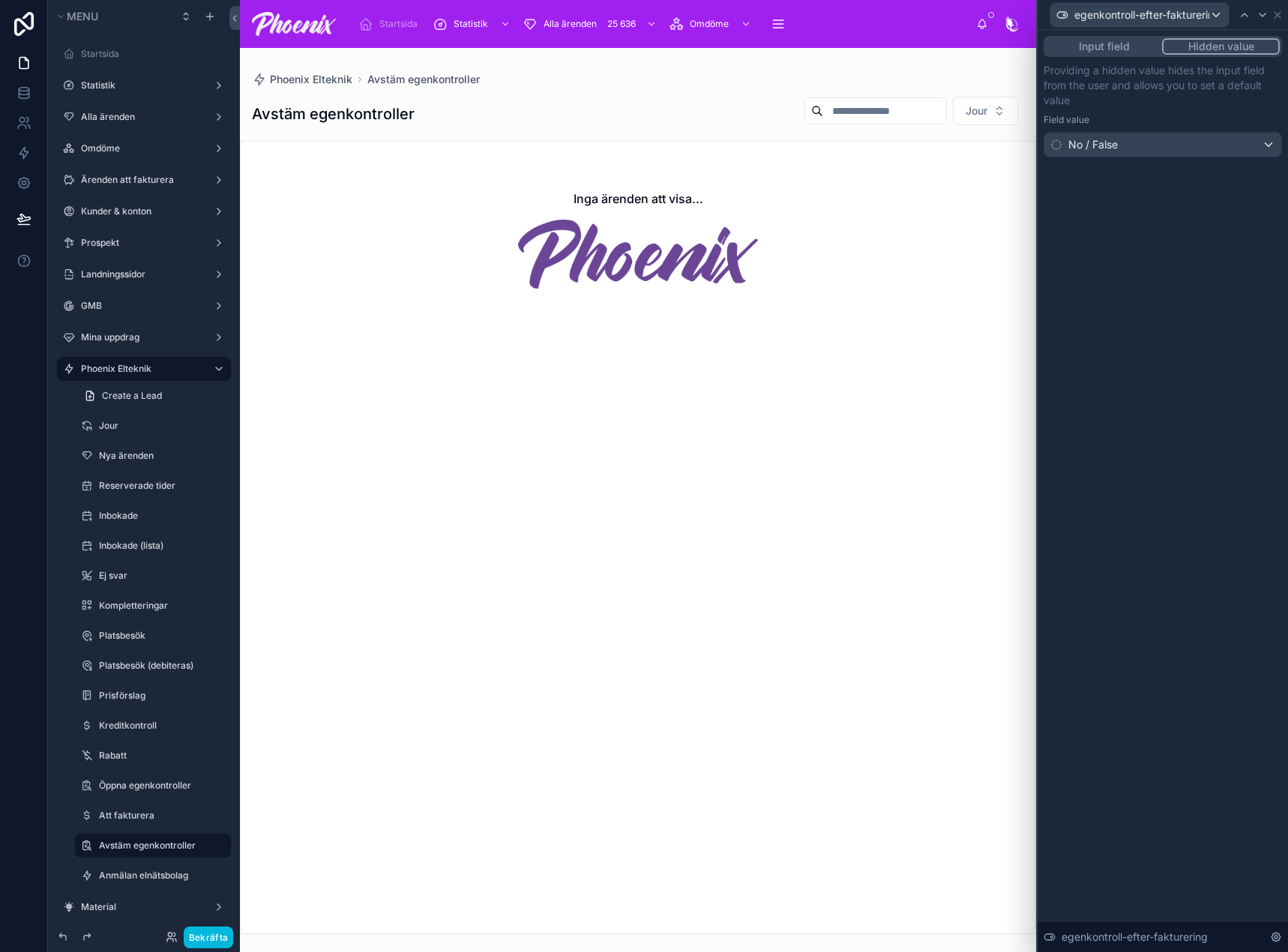
click at [1273, 23] on div "egenkontroll-efter-fakturering" at bounding box center [1162, 14] width 238 height 29
click at [1274, 17] on icon at bounding box center [1277, 15] width 12 height 12
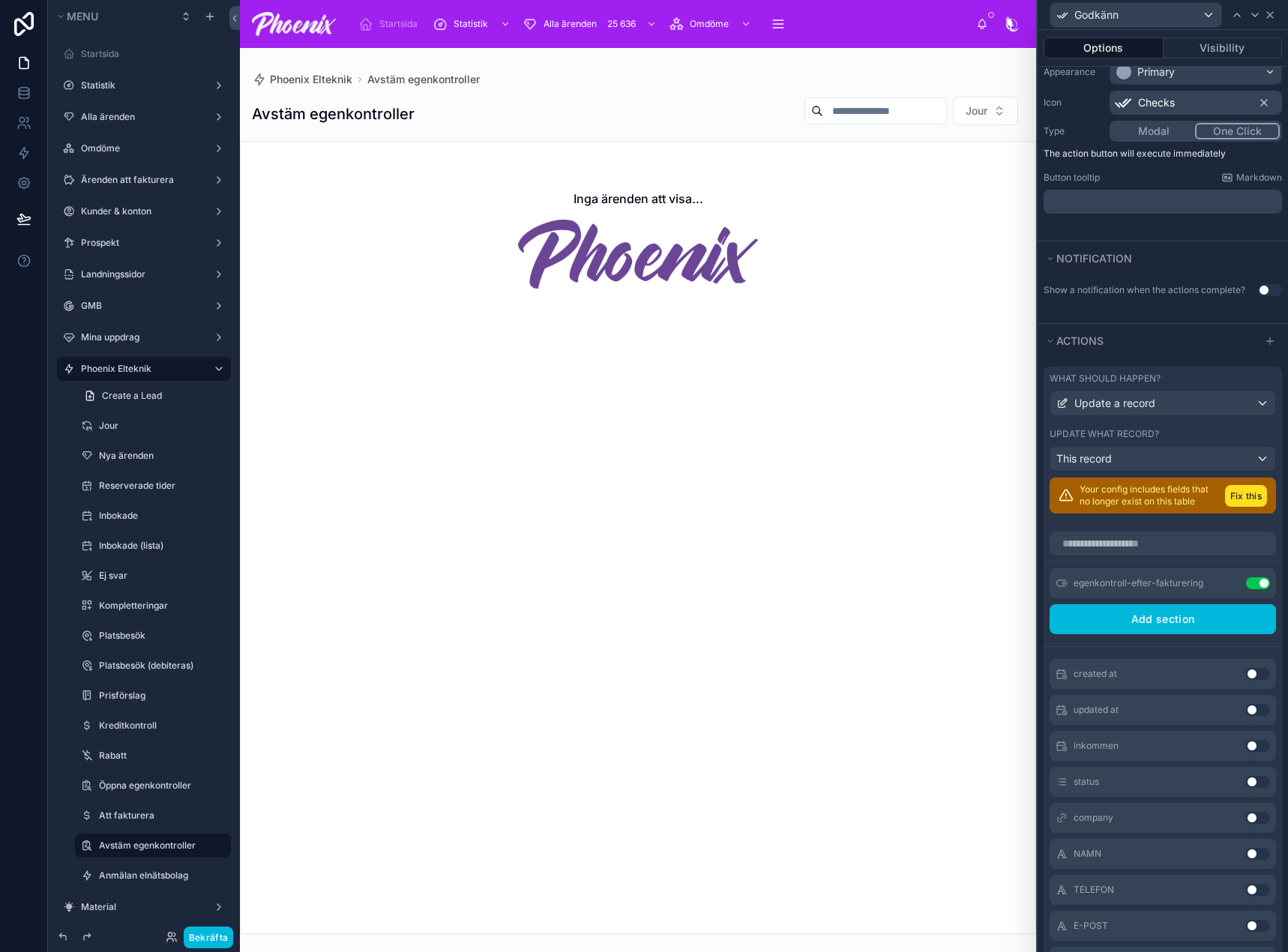
drag, startPoint x: 1268, startPoint y: 22, endPoint x: 1268, endPoint y: 14, distance: 8.0
click at [1268, 17] on div "Godkänn" at bounding box center [1162, 14] width 238 height 29
click at [1268, 13] on icon at bounding box center [1270, 15] width 6 height 6
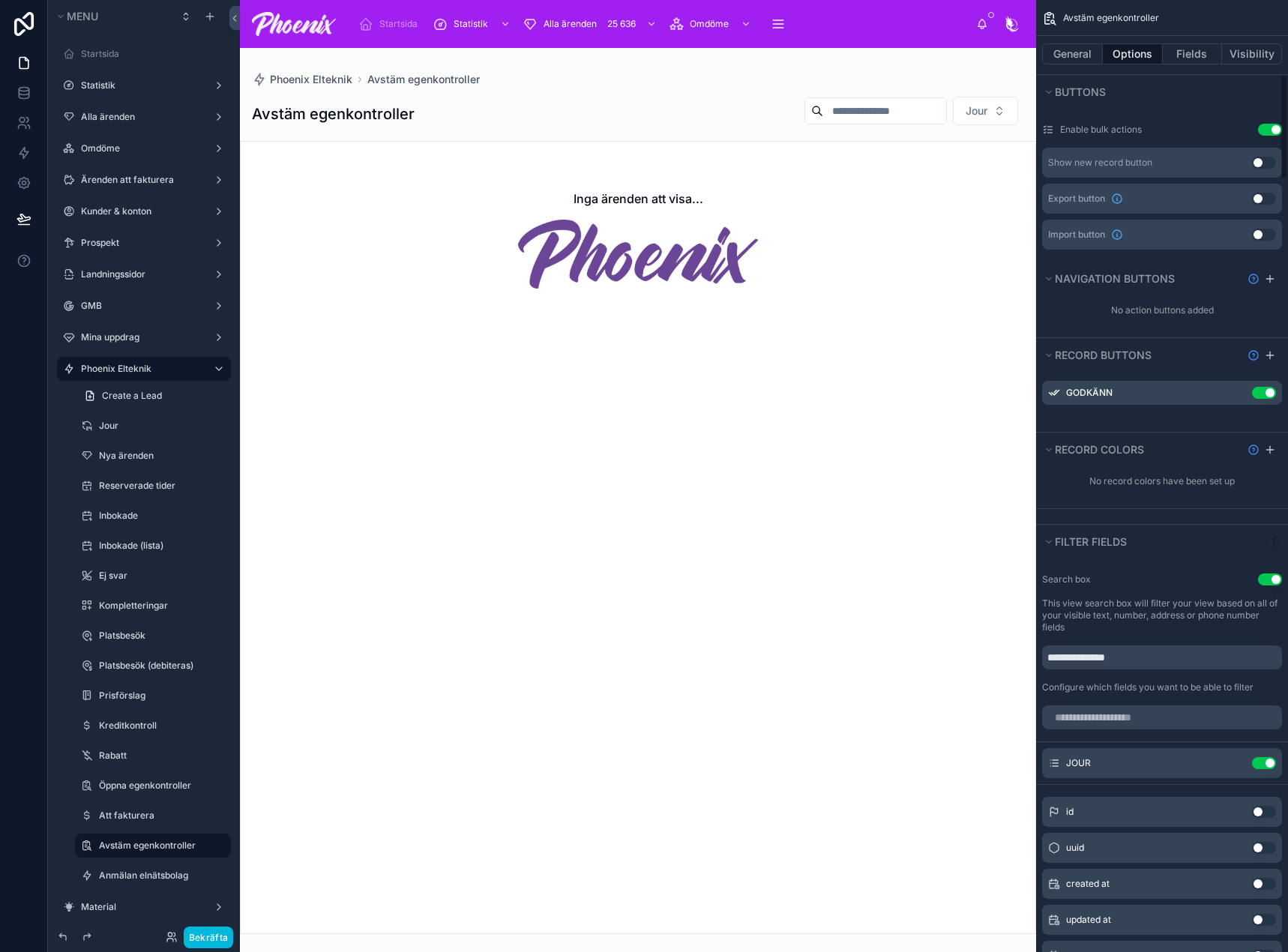
scroll to position [825, 0]
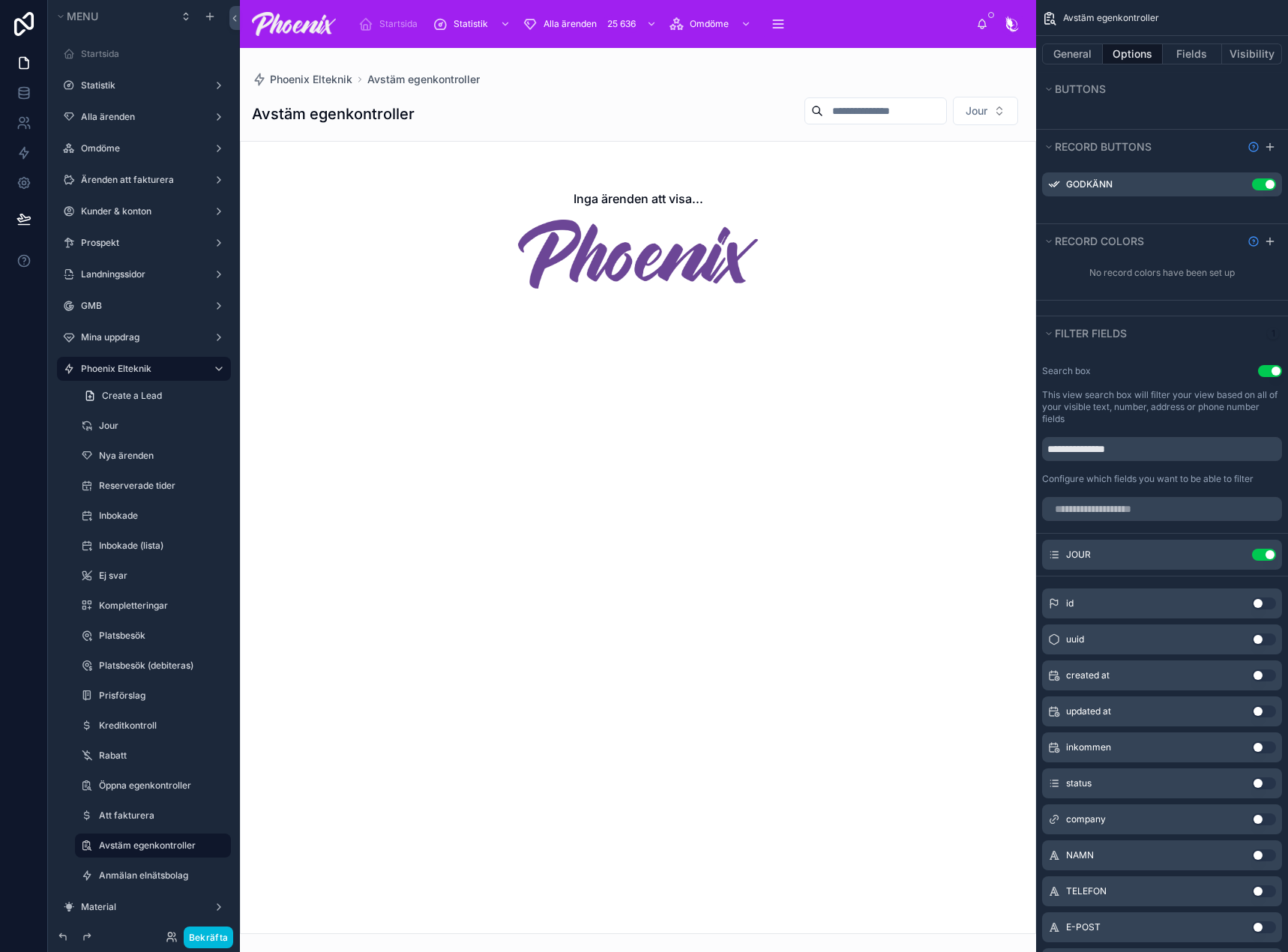
click at [1237, 179] on div "Godkänn Use setting" at bounding box center [1161, 185] width 240 height 24
click at [0, 0] on icon "scrollable content" at bounding box center [0, 0] width 0 height 0
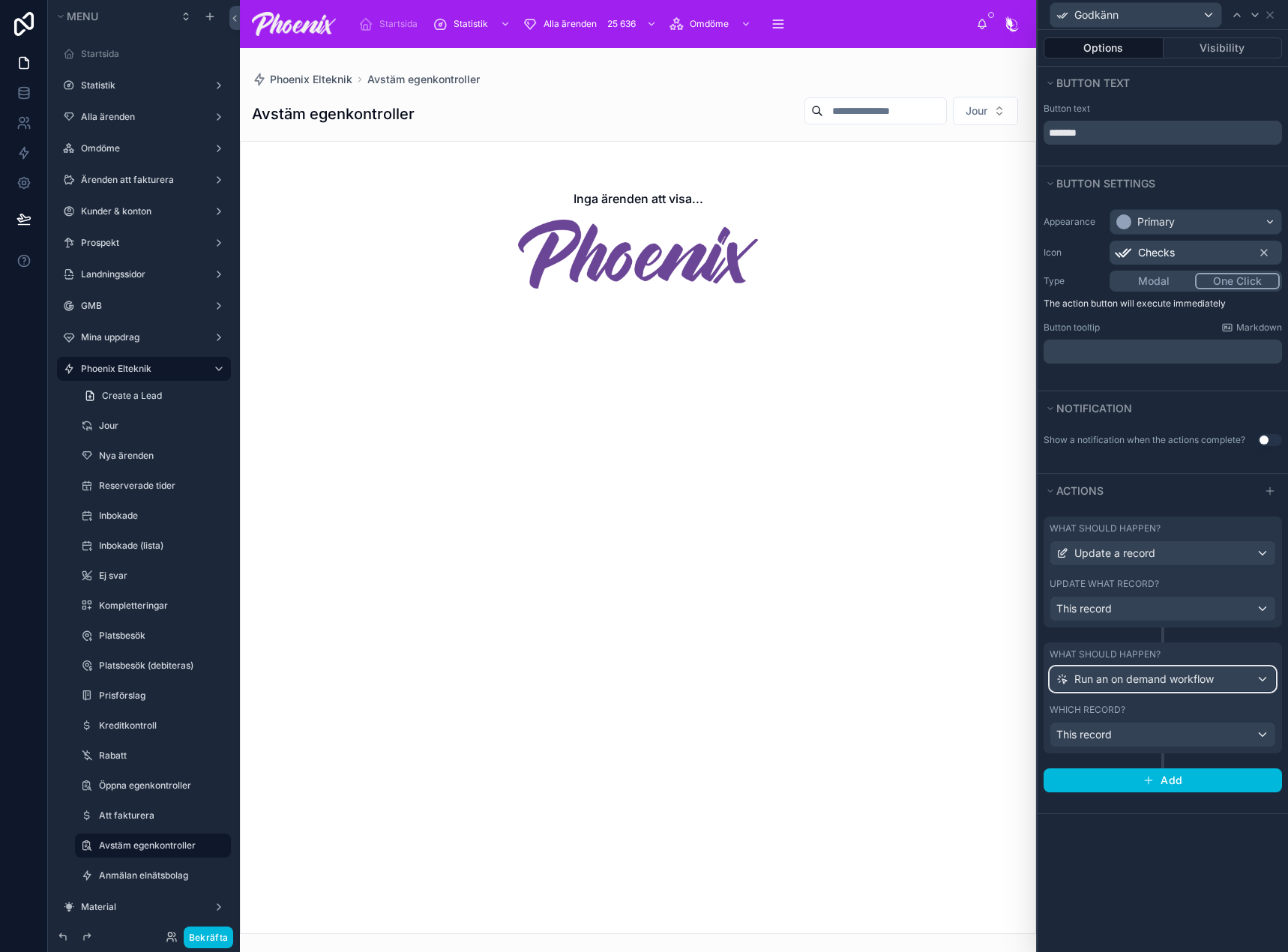
click at [1145, 687] on div "Run an on demand workflow" at bounding box center [1162, 679] width 225 height 24
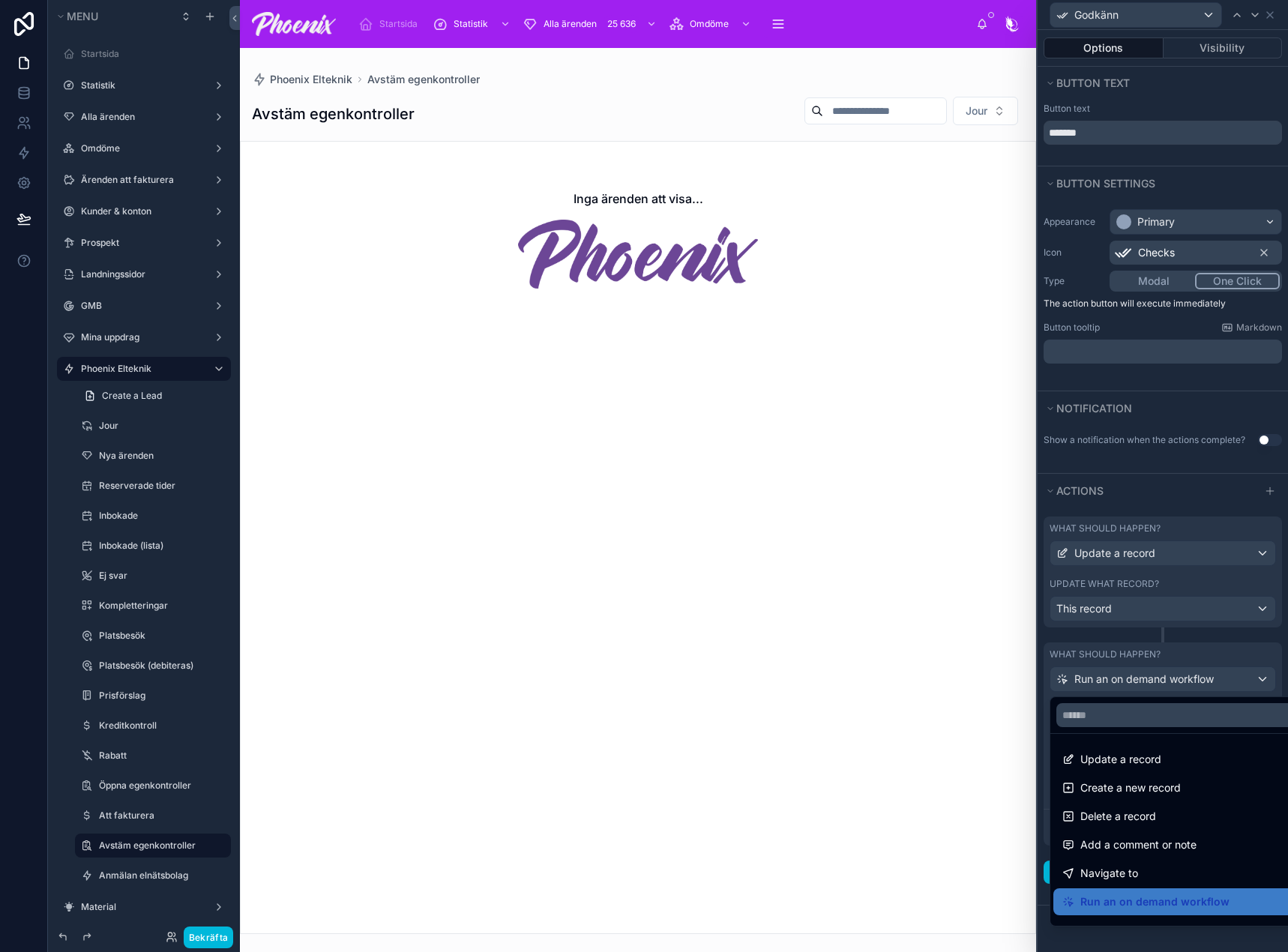
click at [1167, 654] on div at bounding box center [1162, 476] width 250 height 952
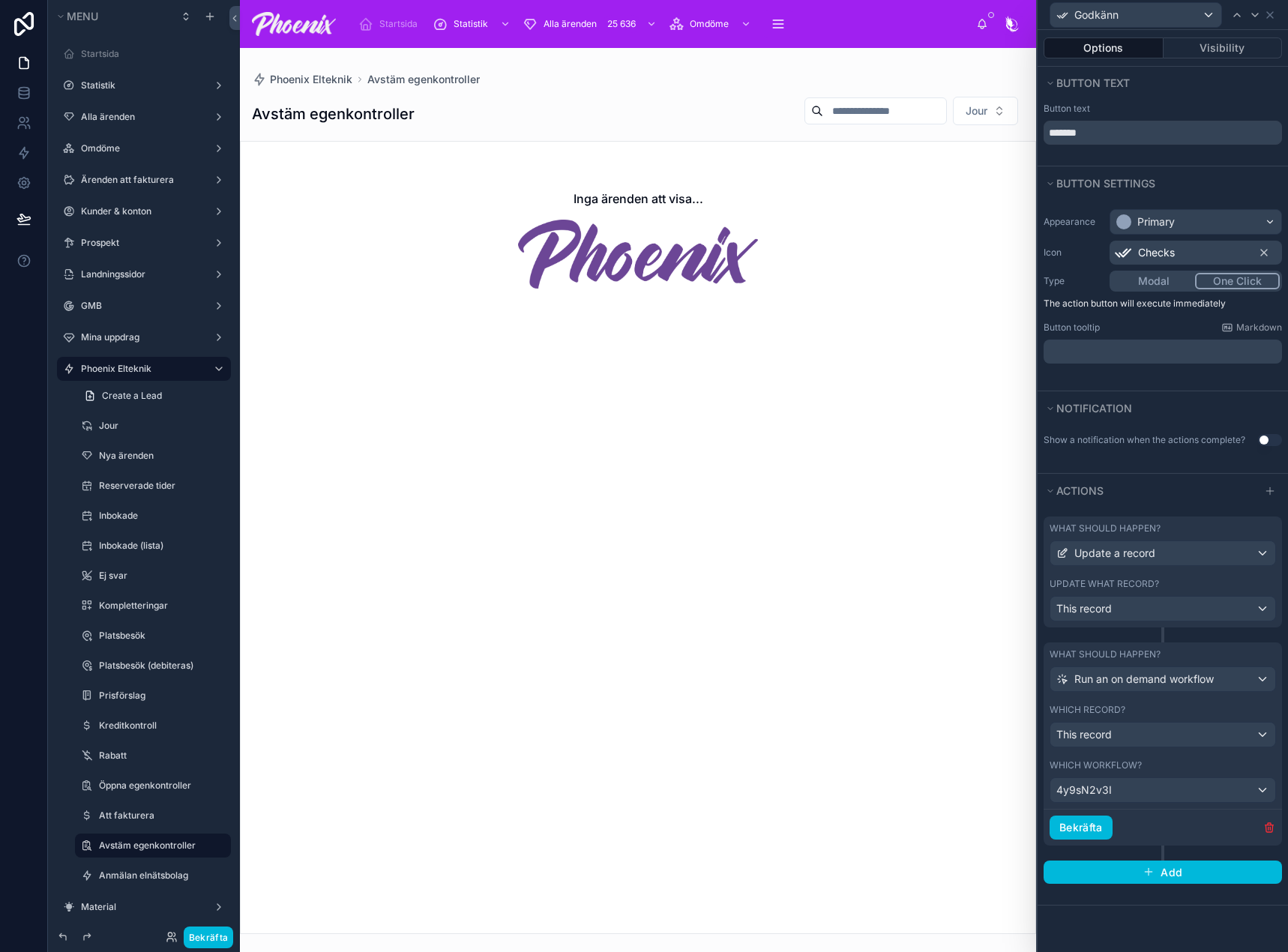
click at [579, 295] on div "Inga ärenden att visa..." at bounding box center [638, 239] width 794 height 195
click at [559, 122] on div "Avstäm egenkontroller Jour" at bounding box center [638, 114] width 772 height 36
click at [0, 0] on icon "scrollable content" at bounding box center [0, 0] width 0 height 0
click at [259, 856] on icon at bounding box center [255, 856] width 12 height 12
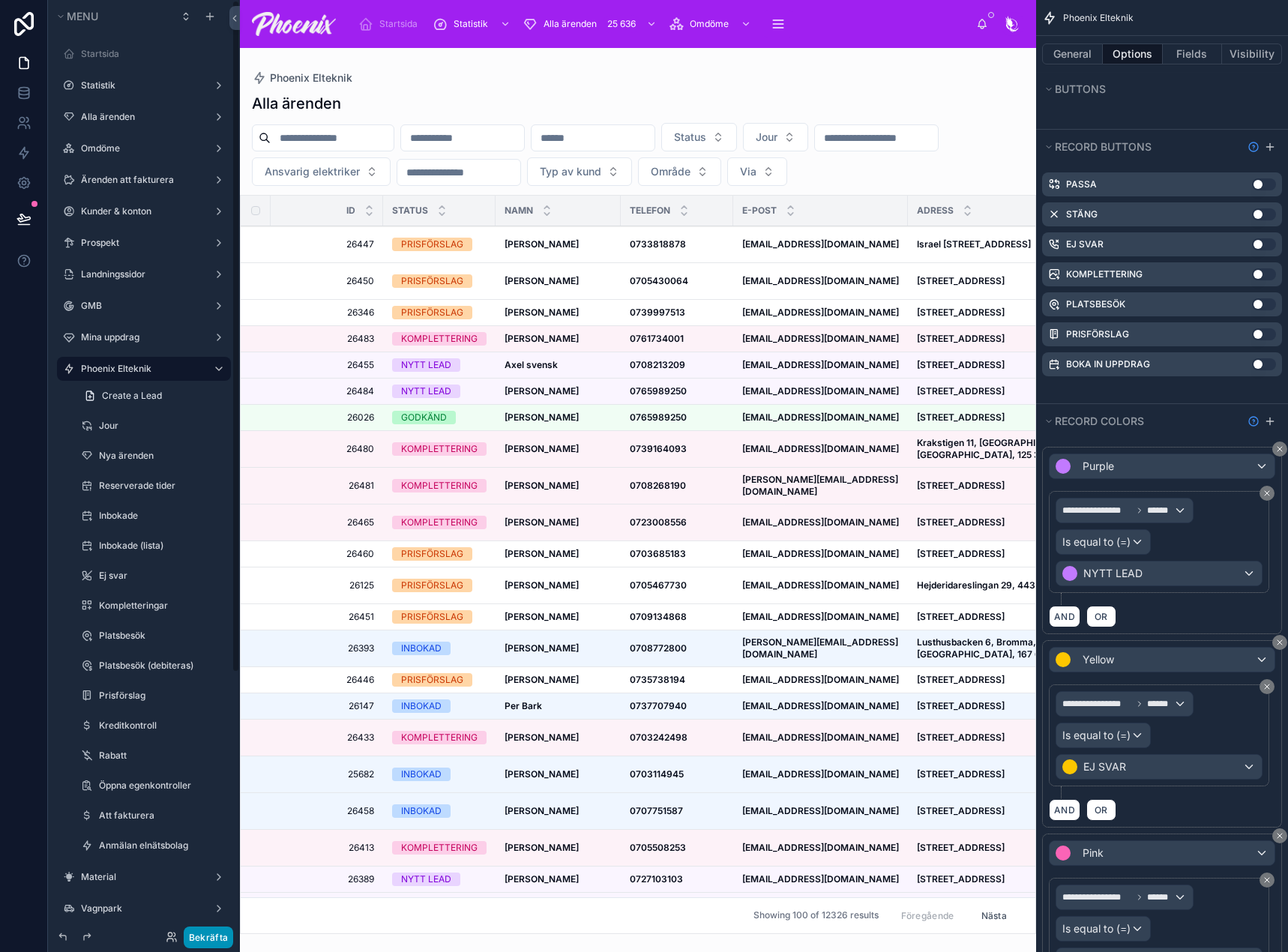
click at [212, 938] on button "Bekräfta" at bounding box center [209, 937] width 50 height 22
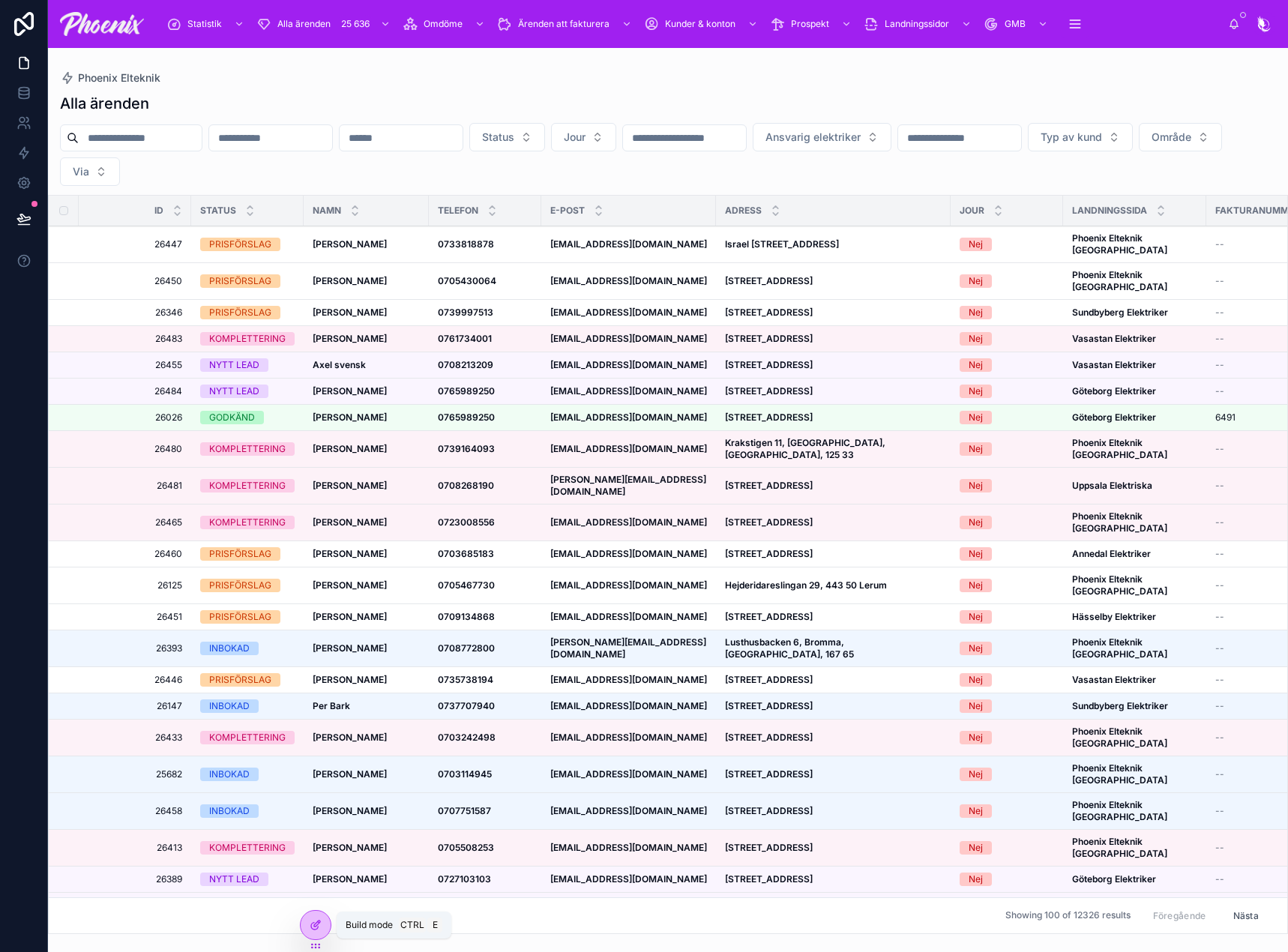
click at [307, 926] on div at bounding box center [316, 925] width 30 height 29
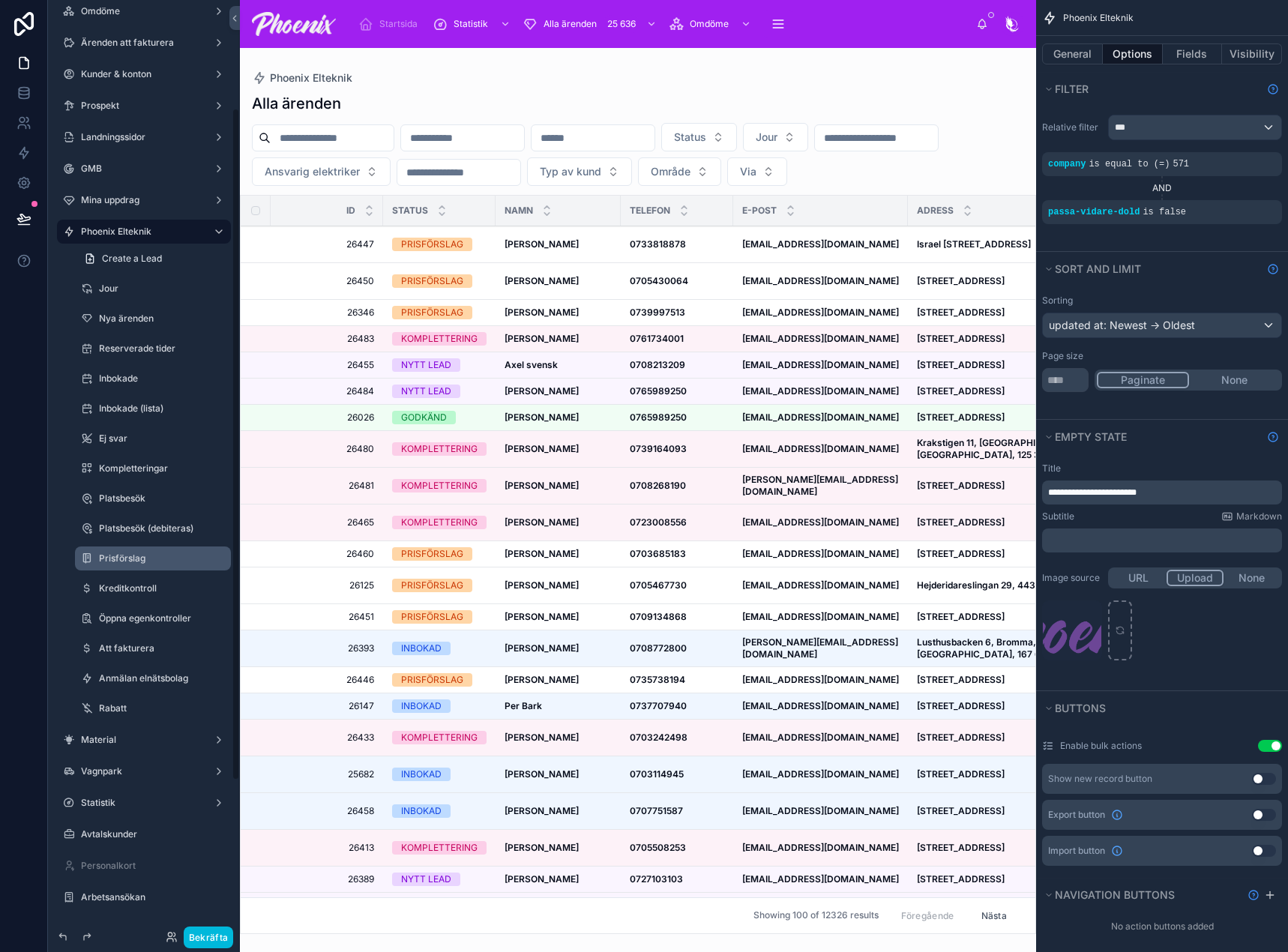
scroll to position [150, 0]
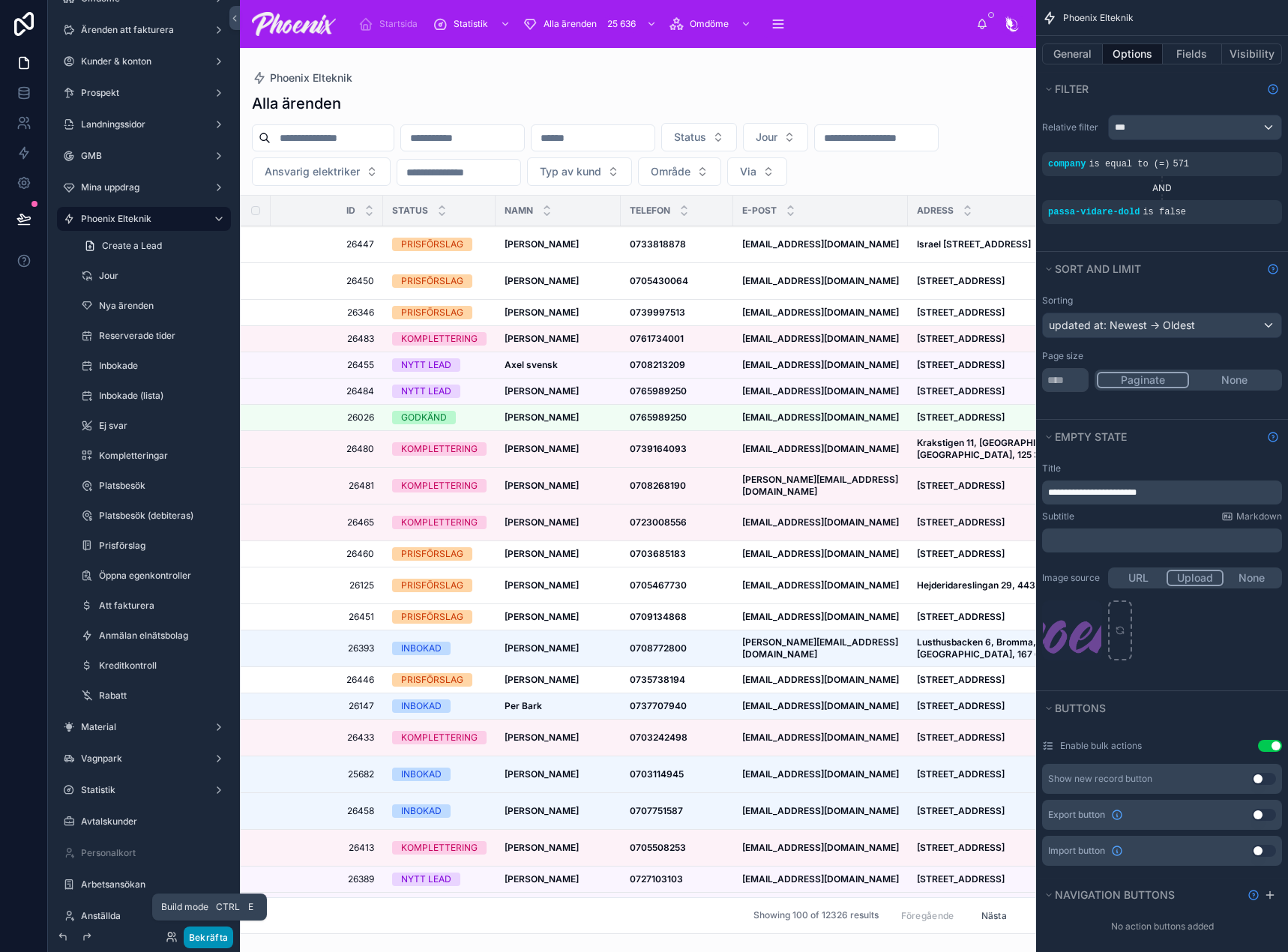
click at [210, 940] on button "Bekräfta" at bounding box center [209, 937] width 50 height 22
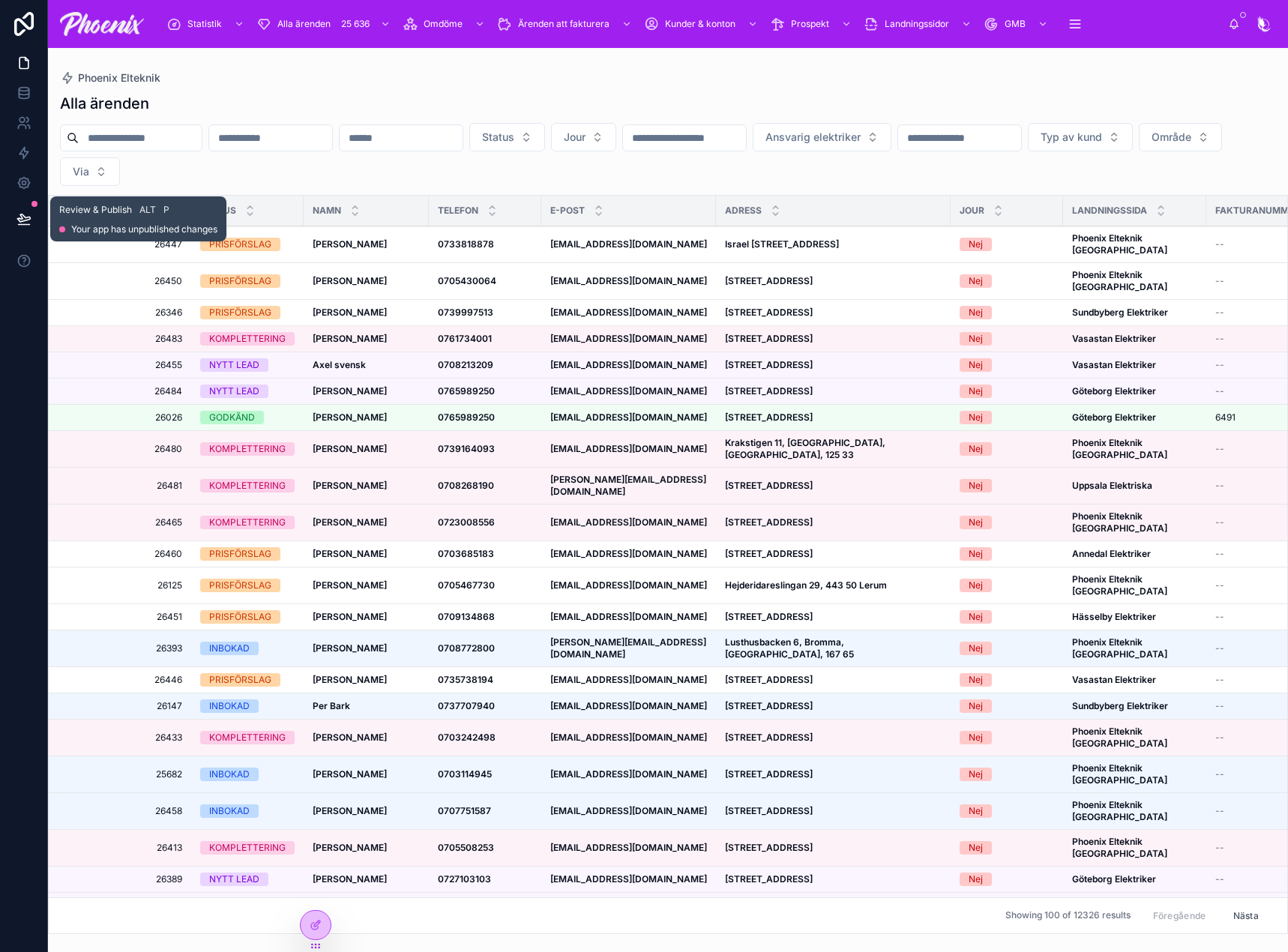
drag, startPoint x: 20, startPoint y: 213, endPoint x: 102, endPoint y: 222, distance: 82.5
click at [20, 213] on icon at bounding box center [24, 219] width 15 height 15
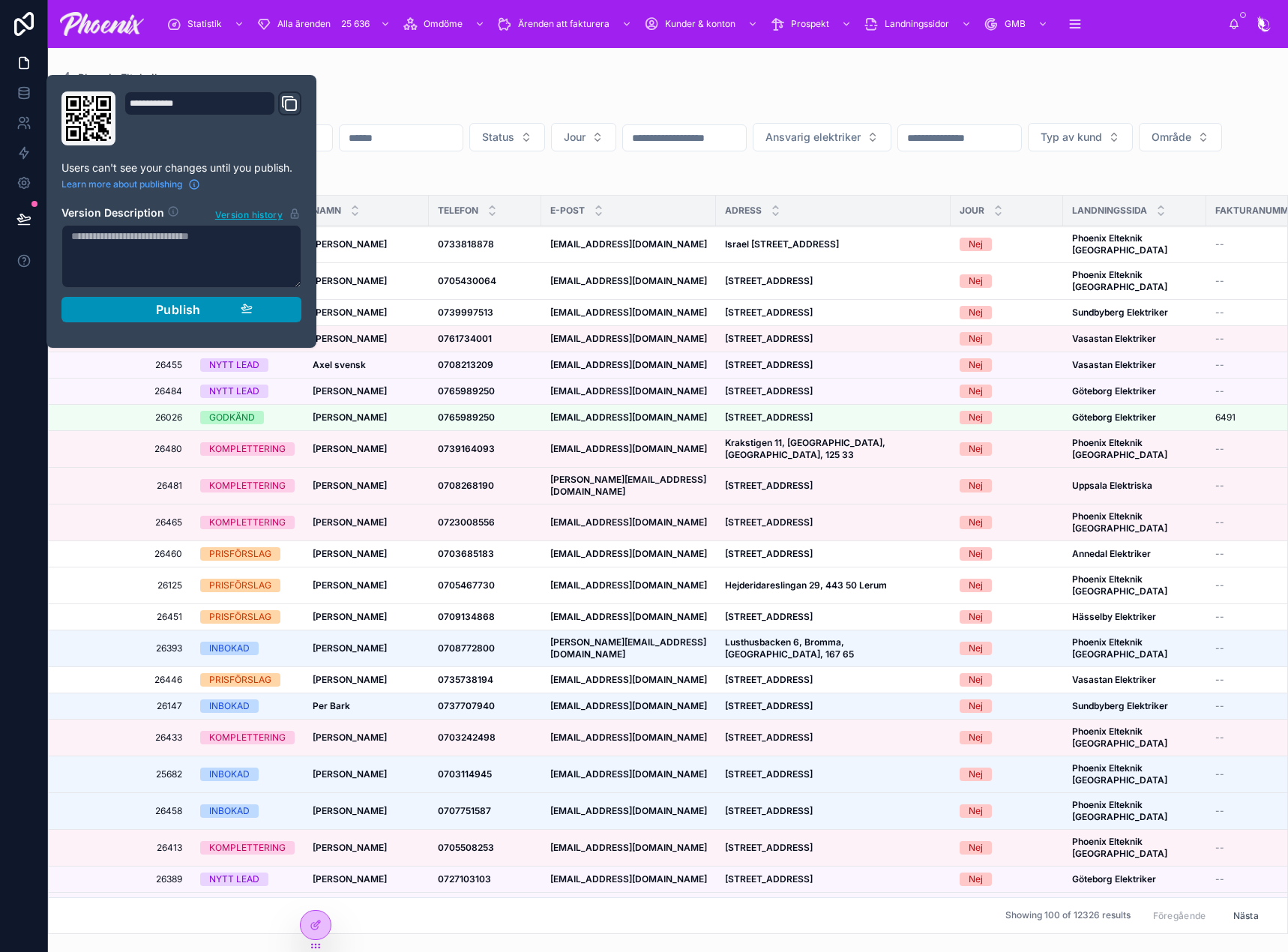
click at [159, 301] on button "Publish" at bounding box center [182, 310] width 240 height 26
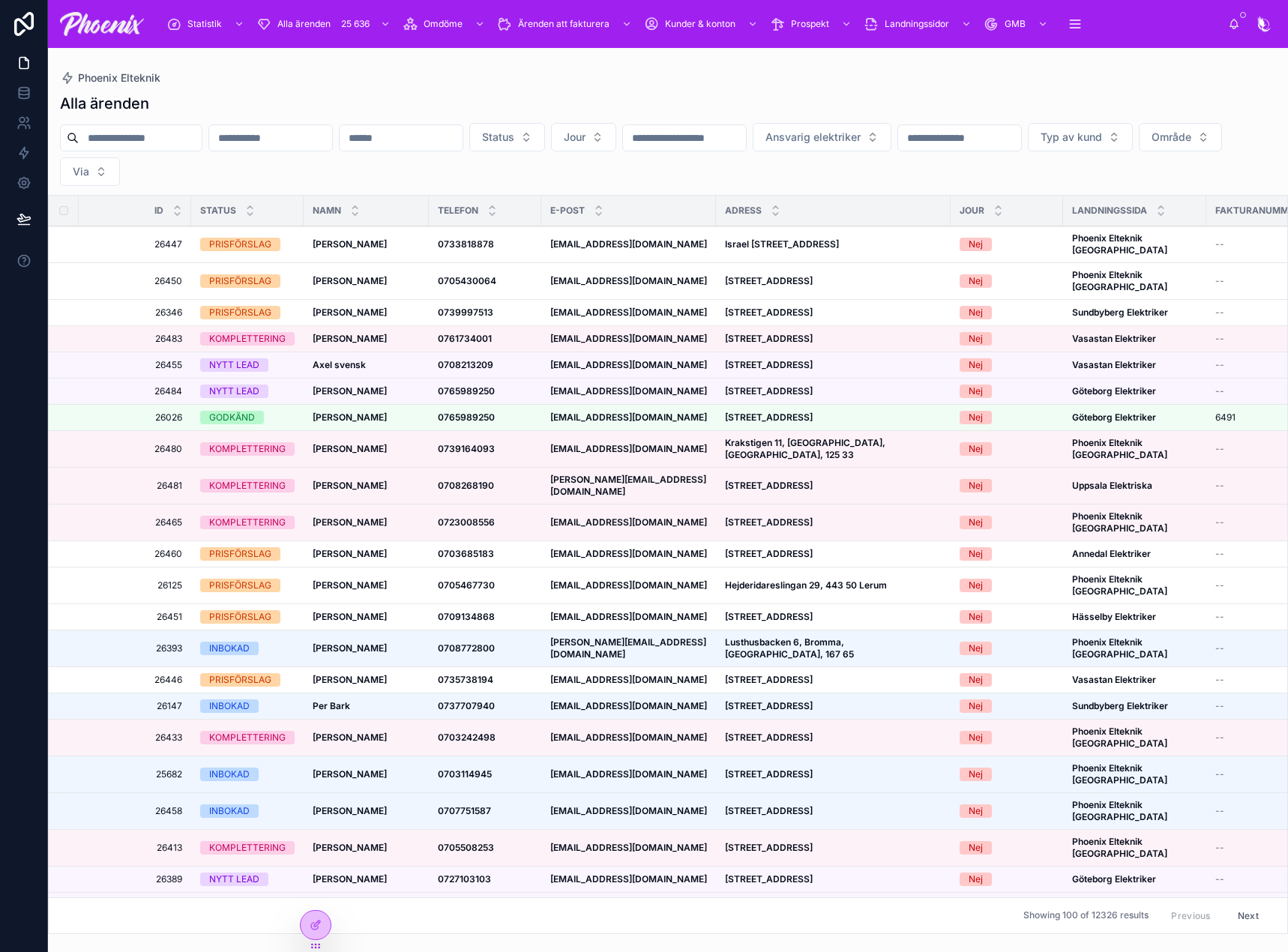
click at [903, 84] on div "Alla ärenden Status Jour Ansvarig elektriker Typ av kund Område Via Id Status N…" at bounding box center [668, 509] width 1240 height 850
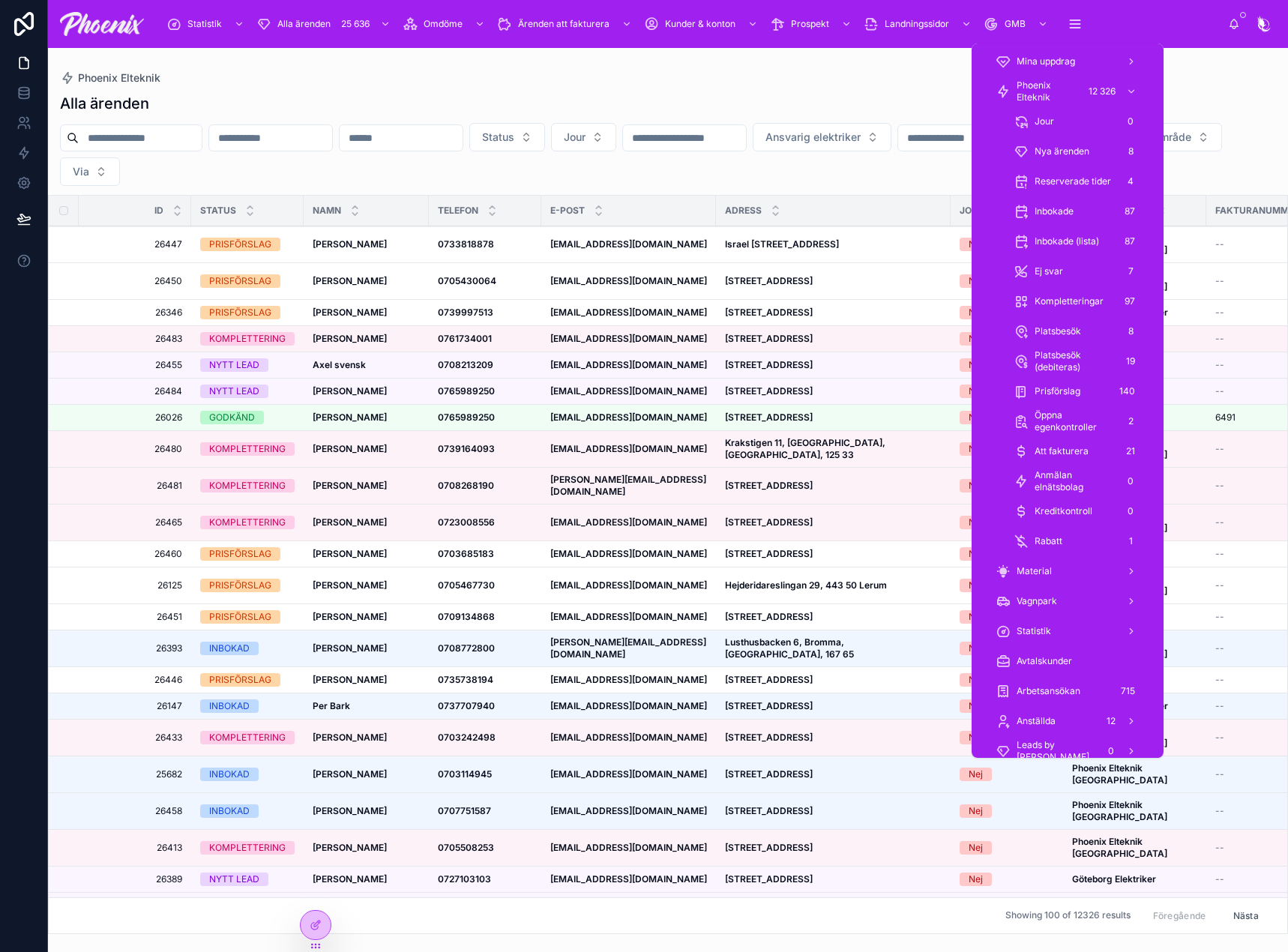
click at [1078, 303] on span "Kompletteringar" at bounding box center [1068, 302] width 69 height 12
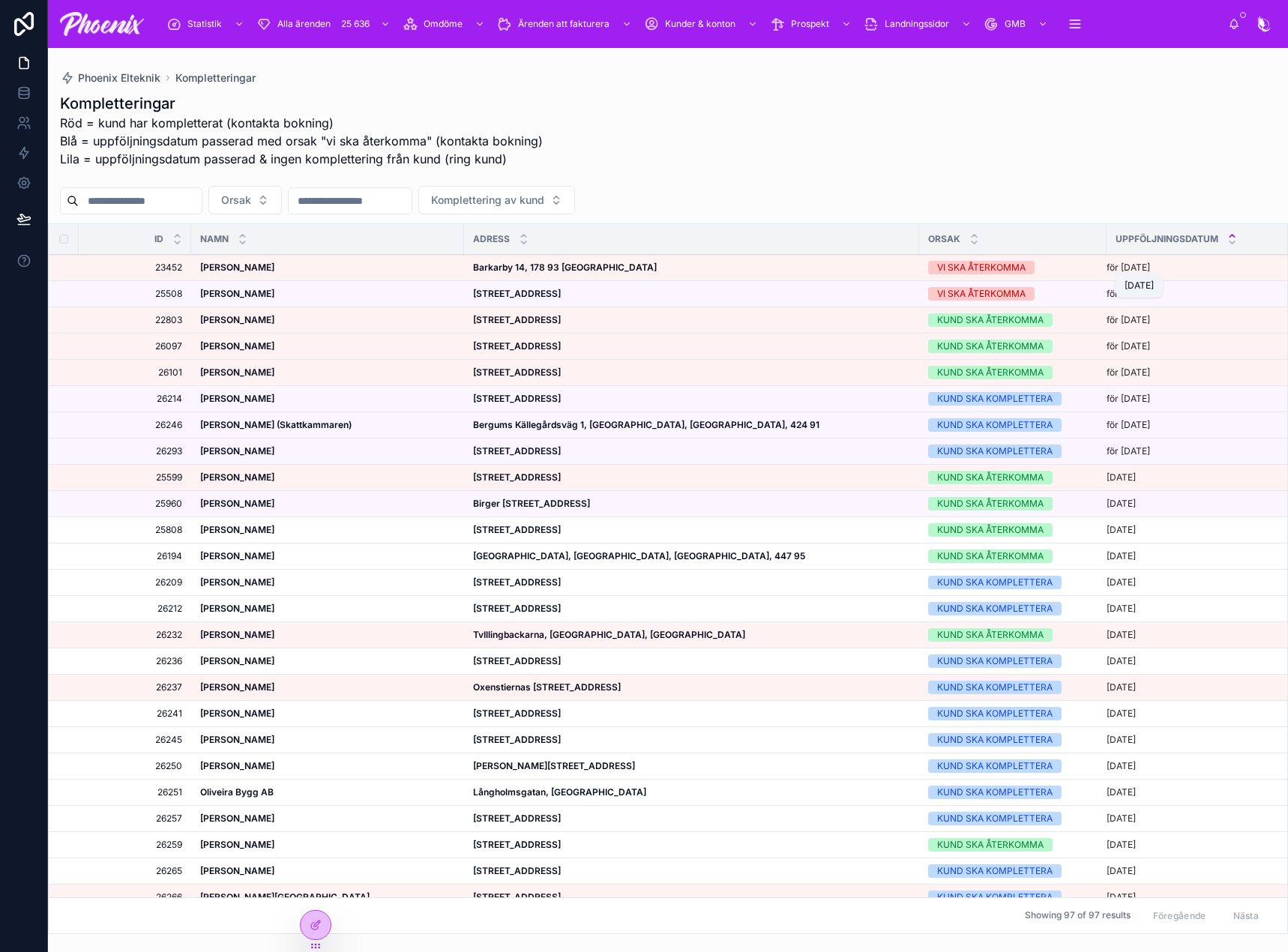
click at [1128, 268] on p "för [DATE]" at bounding box center [1128, 268] width 44 height 12
click at [1142, 321] on p "för [DATE]" at bounding box center [1128, 320] width 44 height 12
drag, startPoint x: 977, startPoint y: 484, endPoint x: 1000, endPoint y: 497, distance: 26.4
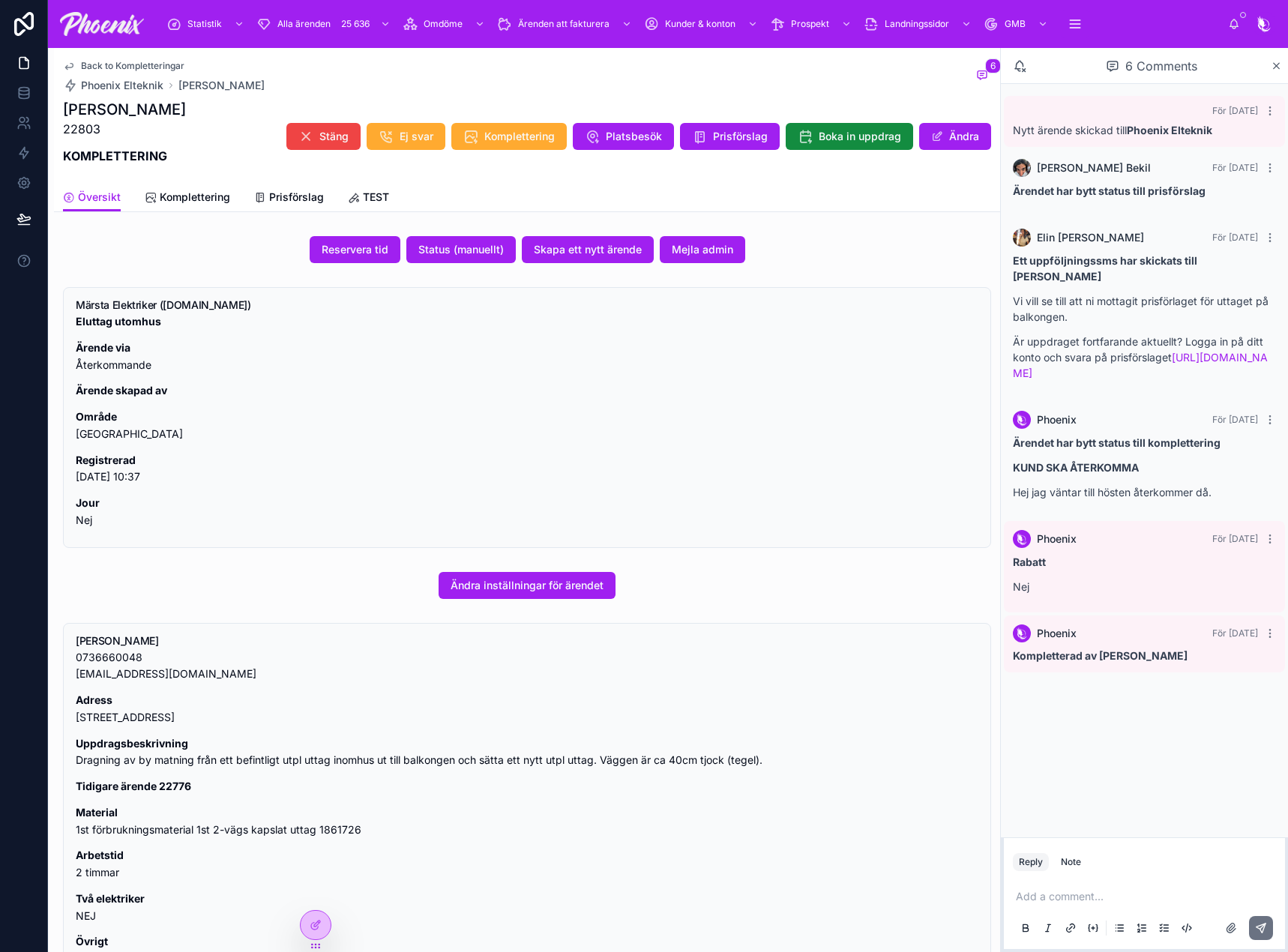
click at [205, 195] on span "Komplettering" at bounding box center [194, 197] width 70 height 15
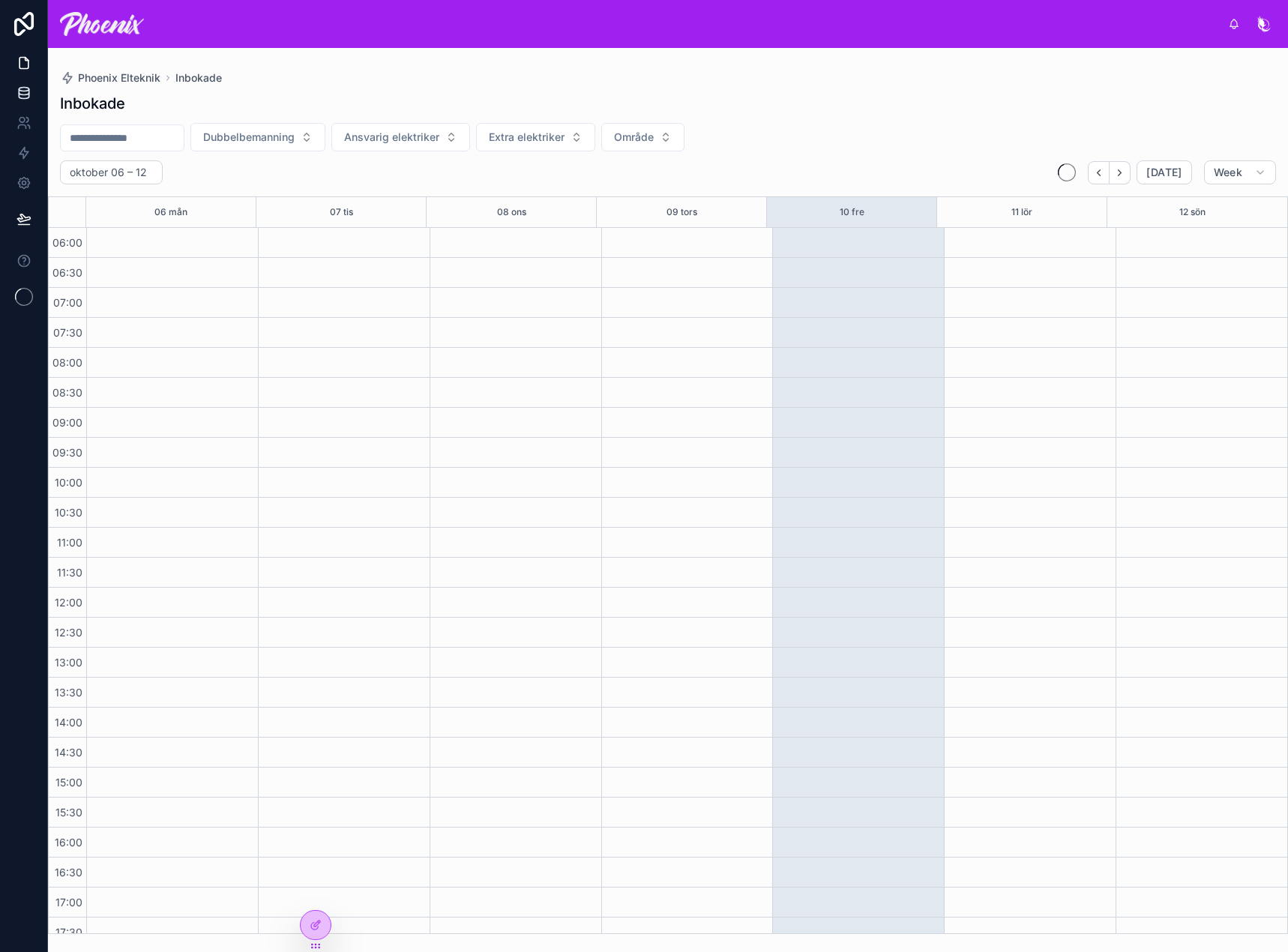
scroll to position [360, 0]
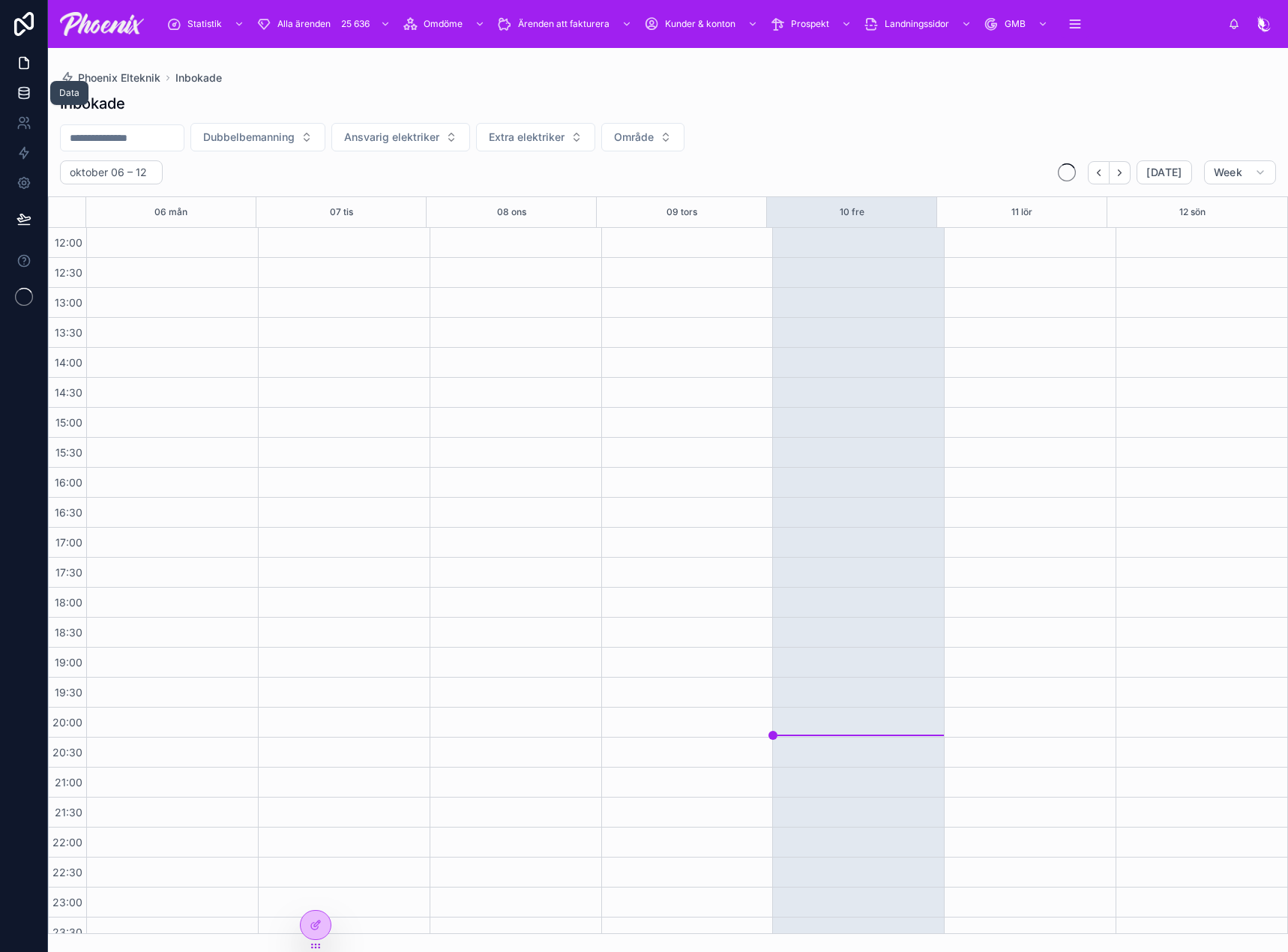
click at [26, 96] on icon at bounding box center [24, 93] width 15 height 15
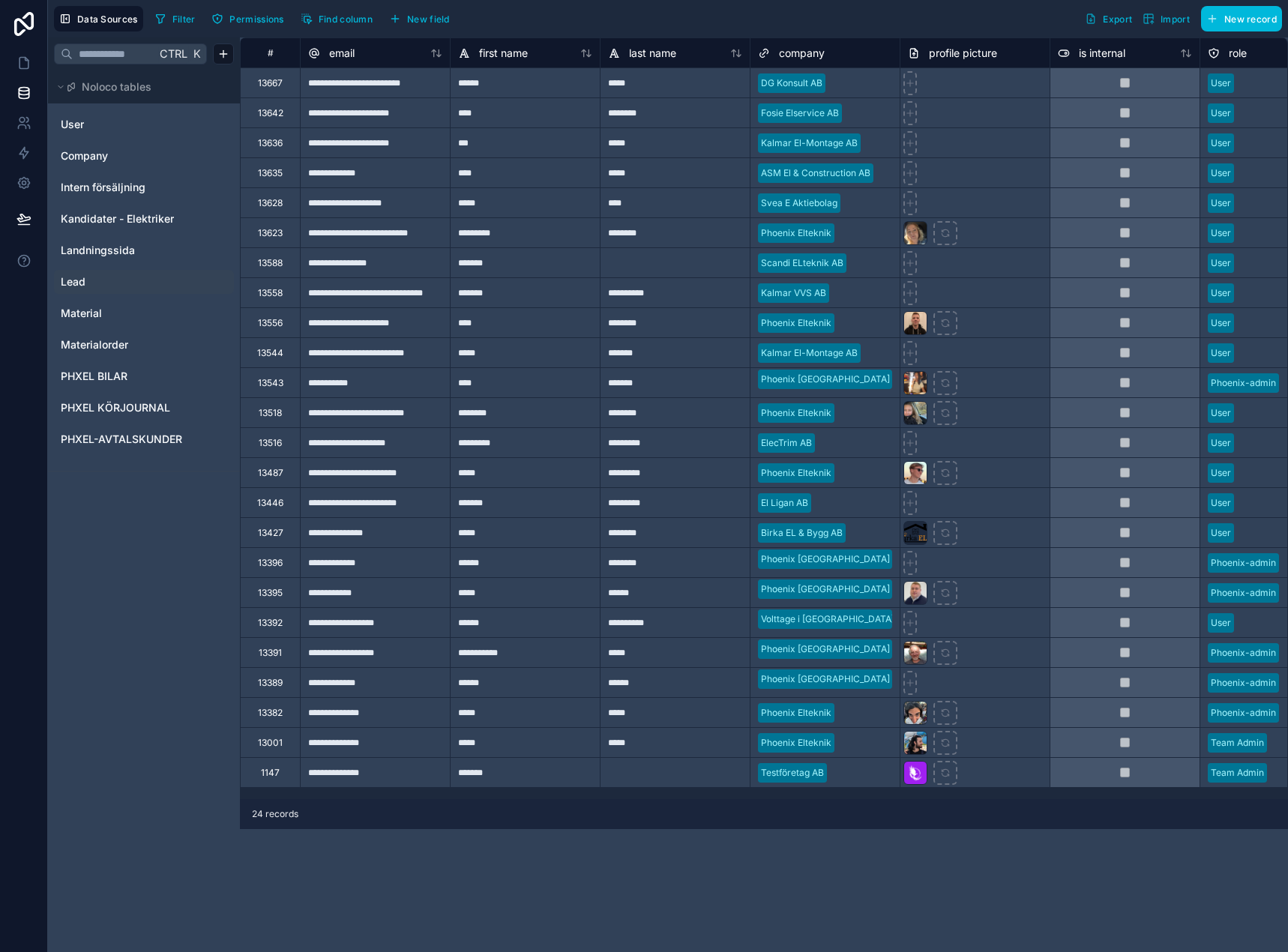
click at [79, 286] on span "Lead" at bounding box center [73, 282] width 25 height 15
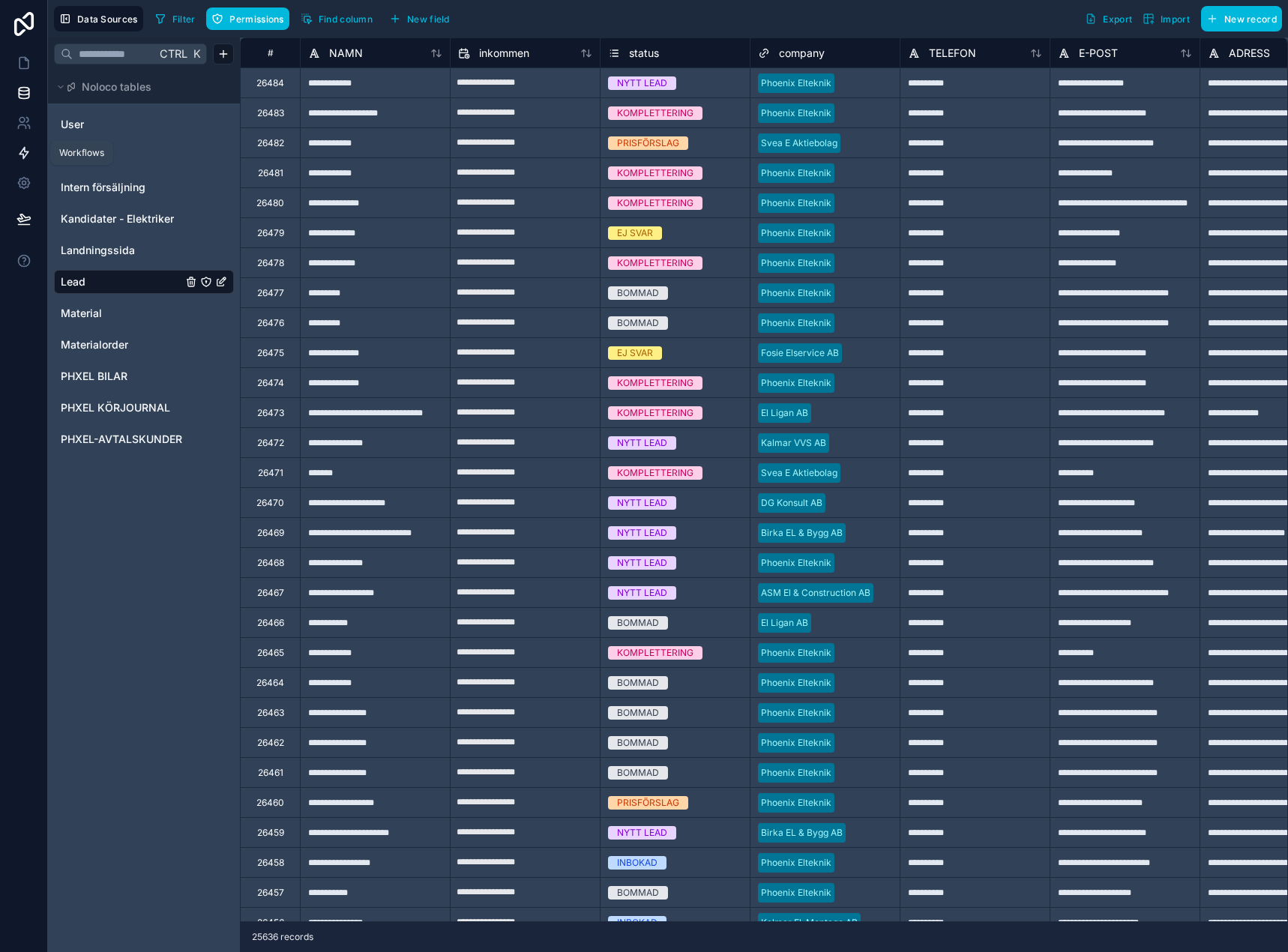
click at [29, 148] on icon at bounding box center [24, 153] width 15 height 15
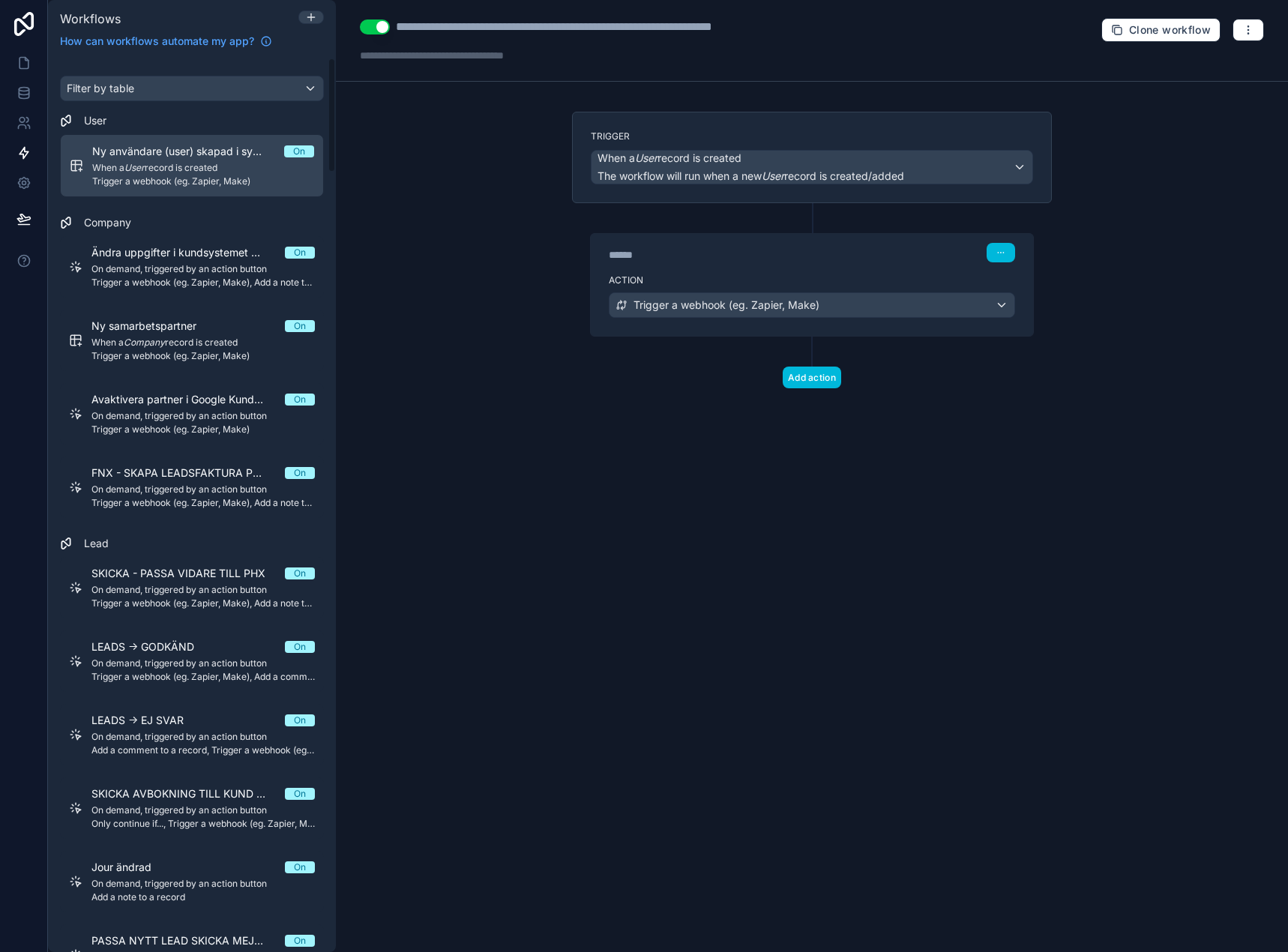
click at [526, 325] on div "**********" at bounding box center [812, 476] width 952 height 952
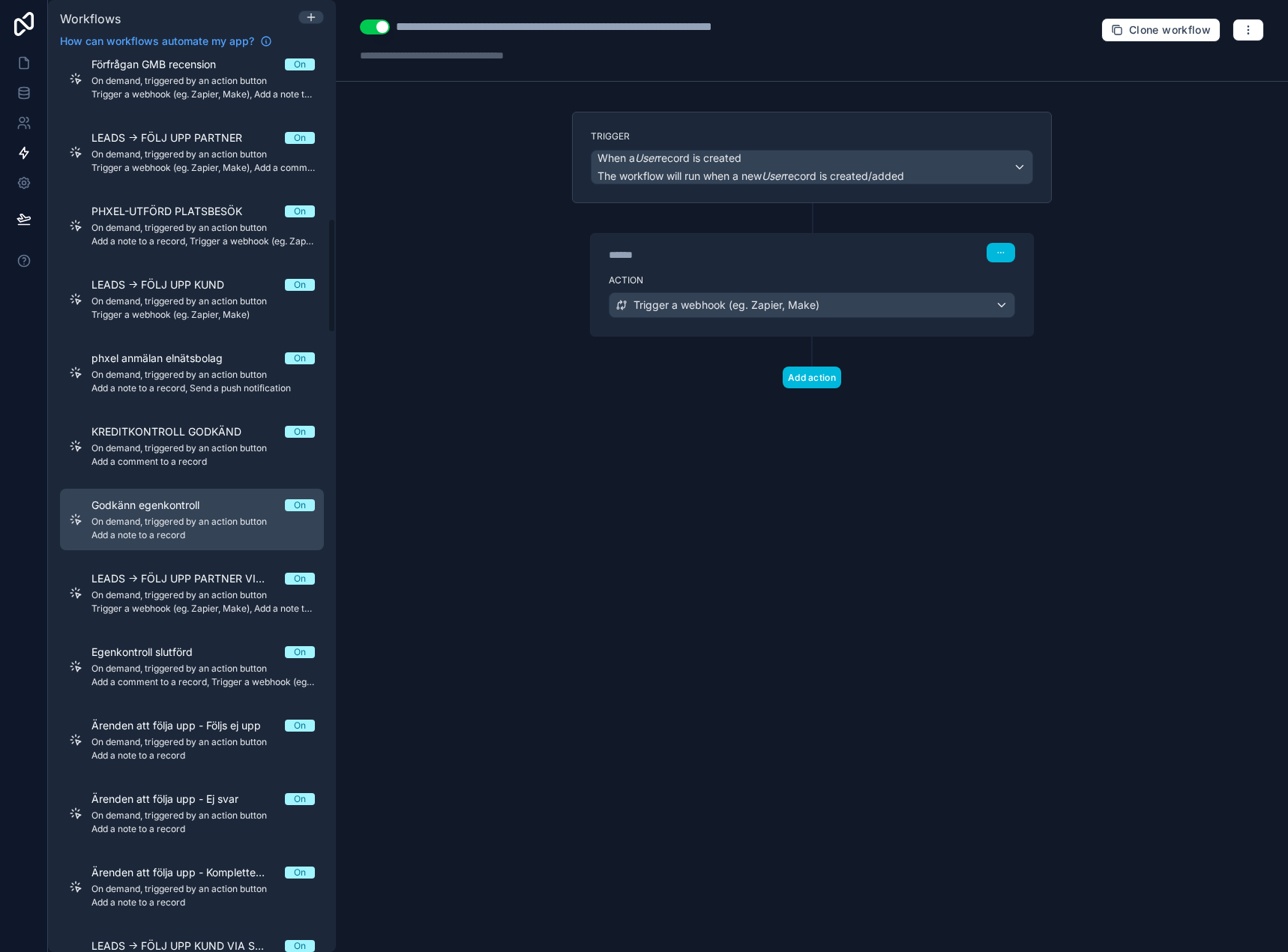
click at [255, 521] on span "On demand, triggered by an action button" at bounding box center [203, 522] width 223 height 12
click at [375, 26] on button "Use setting" at bounding box center [375, 27] width 30 height 15
click at [1251, 32] on icon "button" at bounding box center [1248, 30] width 12 height 12
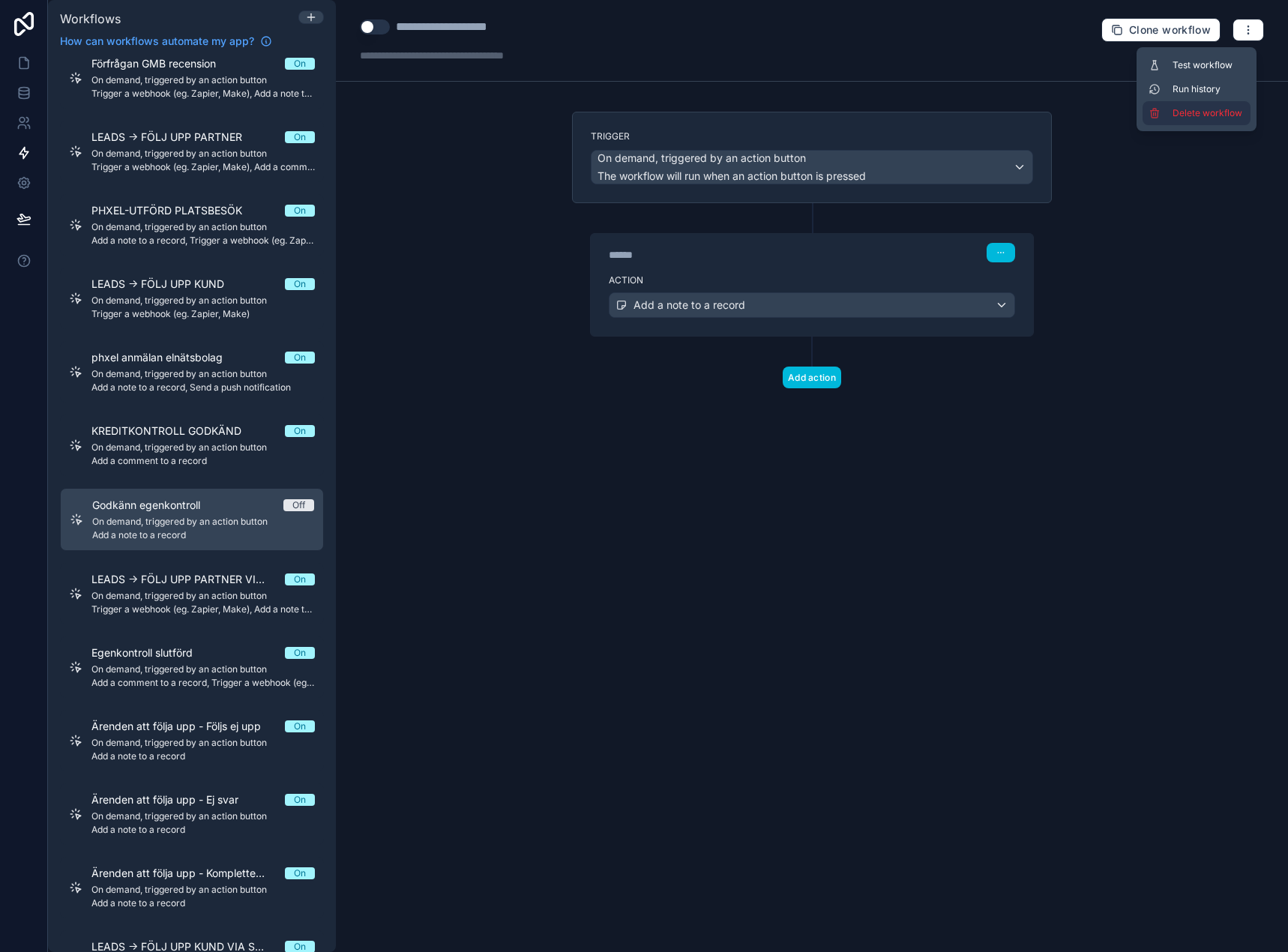
click at [1232, 109] on span "Delete workflow" at bounding box center [1207, 113] width 72 height 12
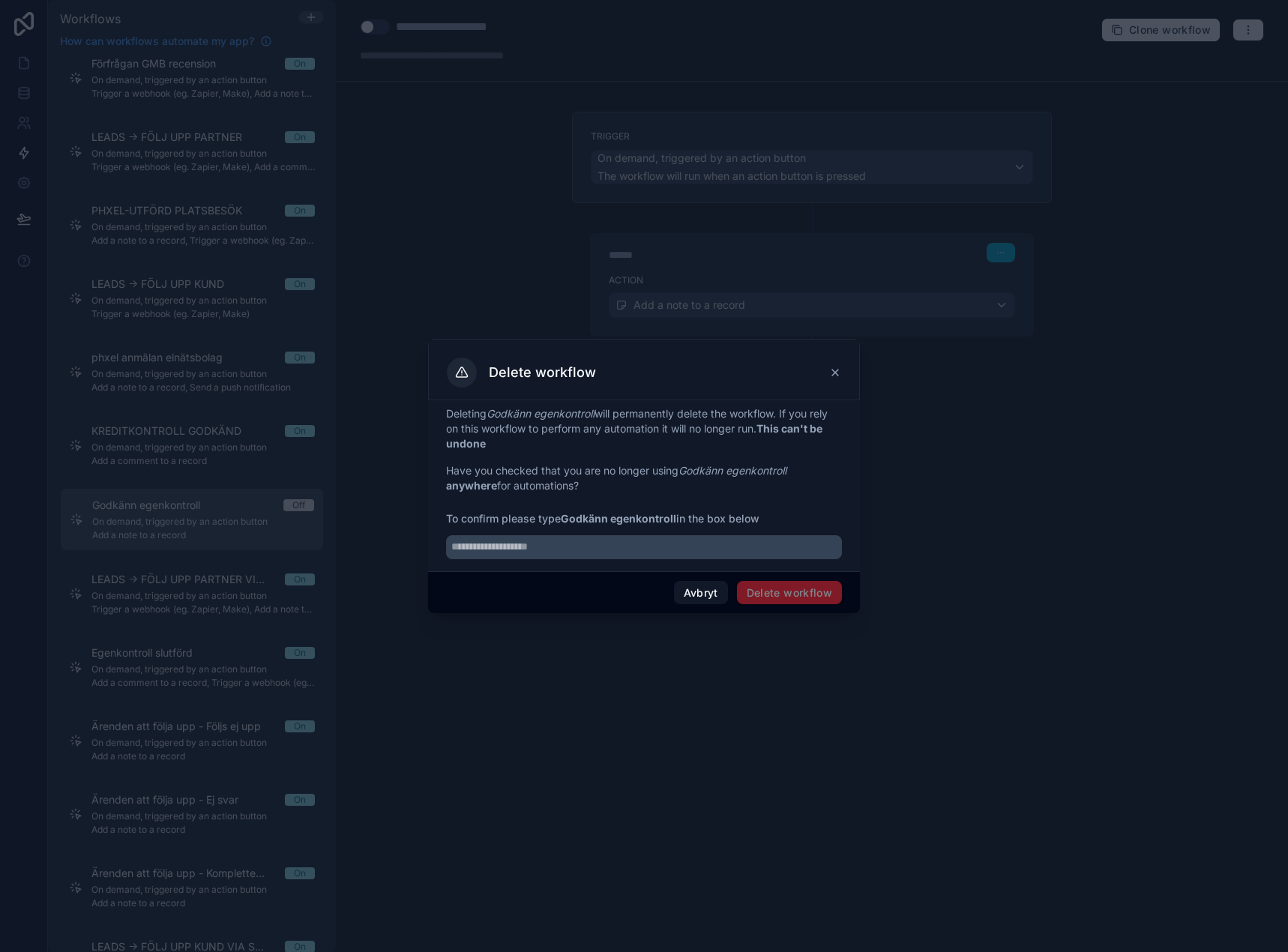
click at [583, 515] on strong "Godkänn egenkontroll" at bounding box center [618, 518] width 115 height 13
drag, startPoint x: 583, startPoint y: 514, endPoint x: 632, endPoint y: 516, distance: 49.0
click at [632, 516] on strong "Godkänn egenkontroll" at bounding box center [618, 518] width 115 height 13
copy strong "Godkänn egenkontroll"
drag, startPoint x: 597, startPoint y: 549, endPoint x: 703, endPoint y: 573, distance: 108.7
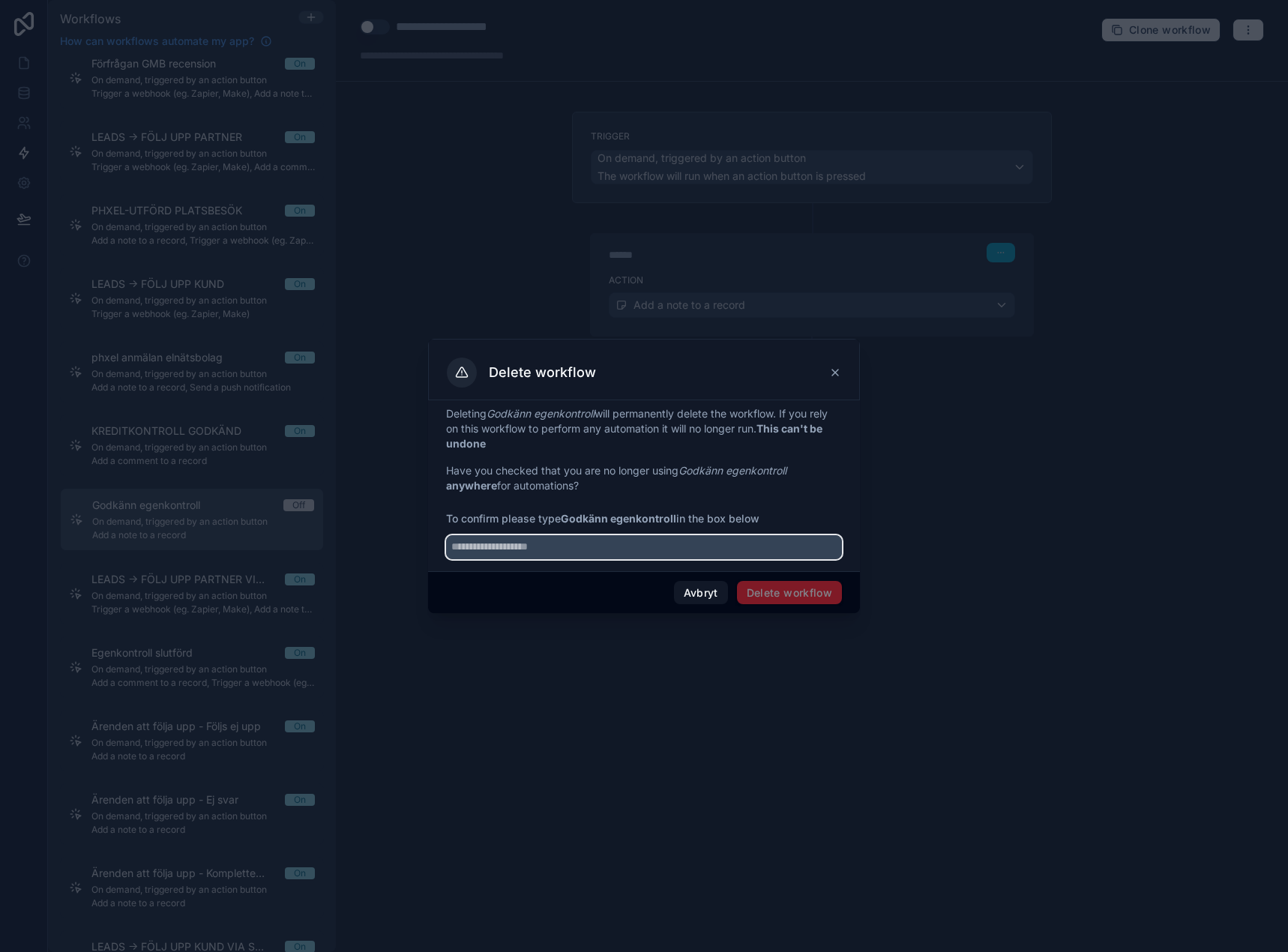
click at [597, 550] on input "text" at bounding box center [644, 547] width 396 height 24
paste input "**********"
type input "**********"
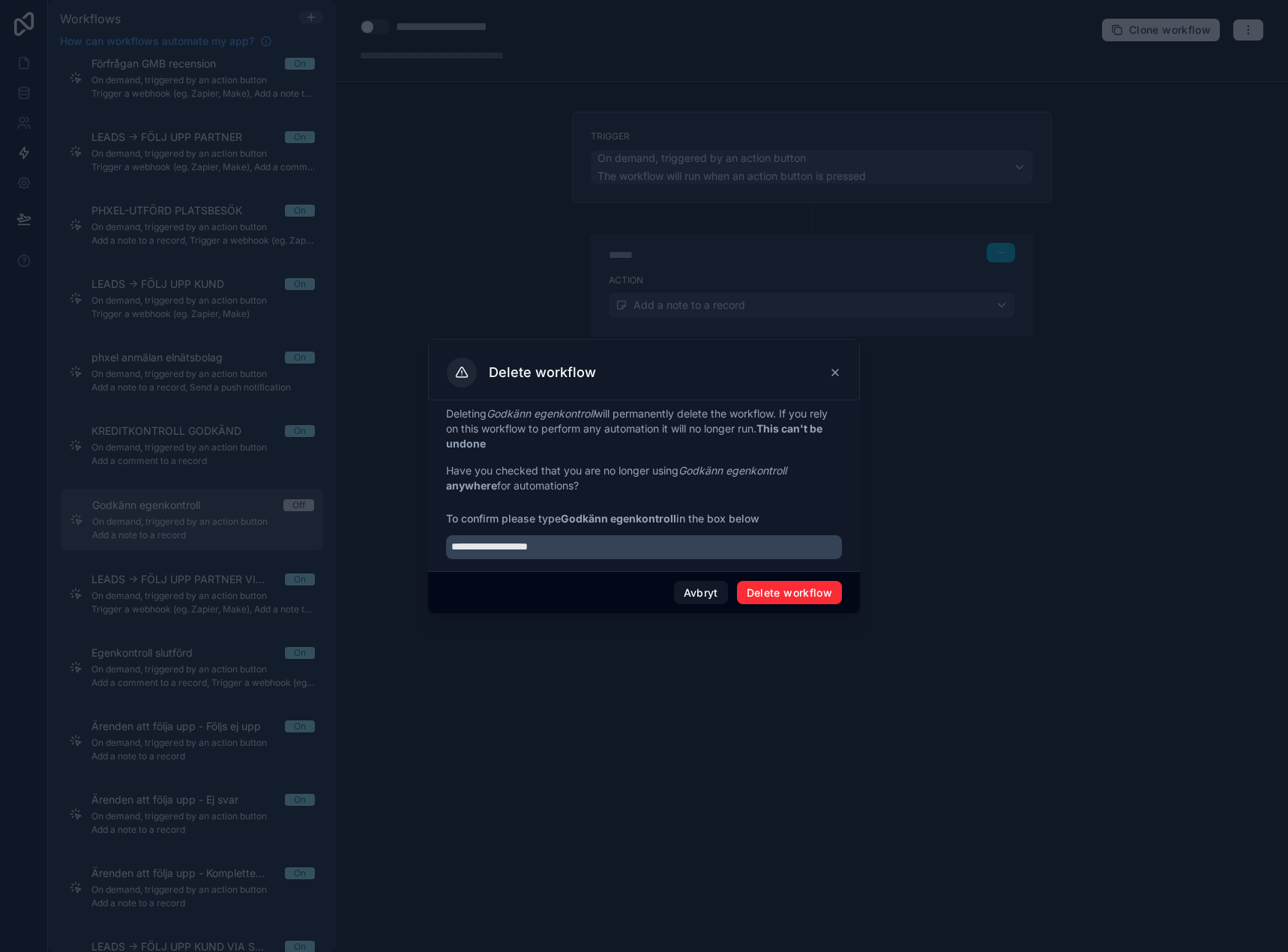
click at [786, 586] on button "Delete workflow" at bounding box center [789, 593] width 105 height 24
